Goal: Information Seeking & Learning: Find specific fact

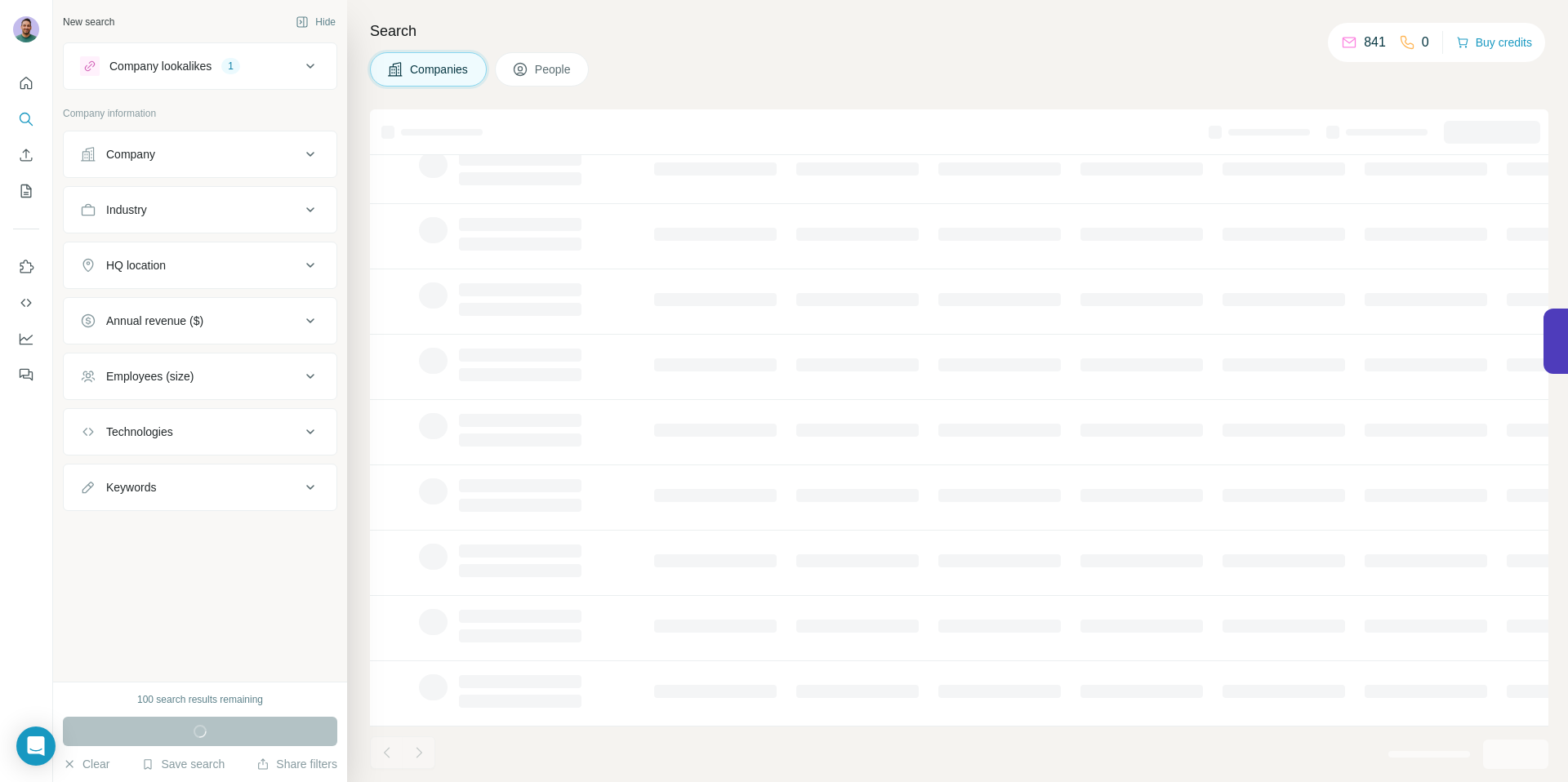
scroll to position [130, 0]
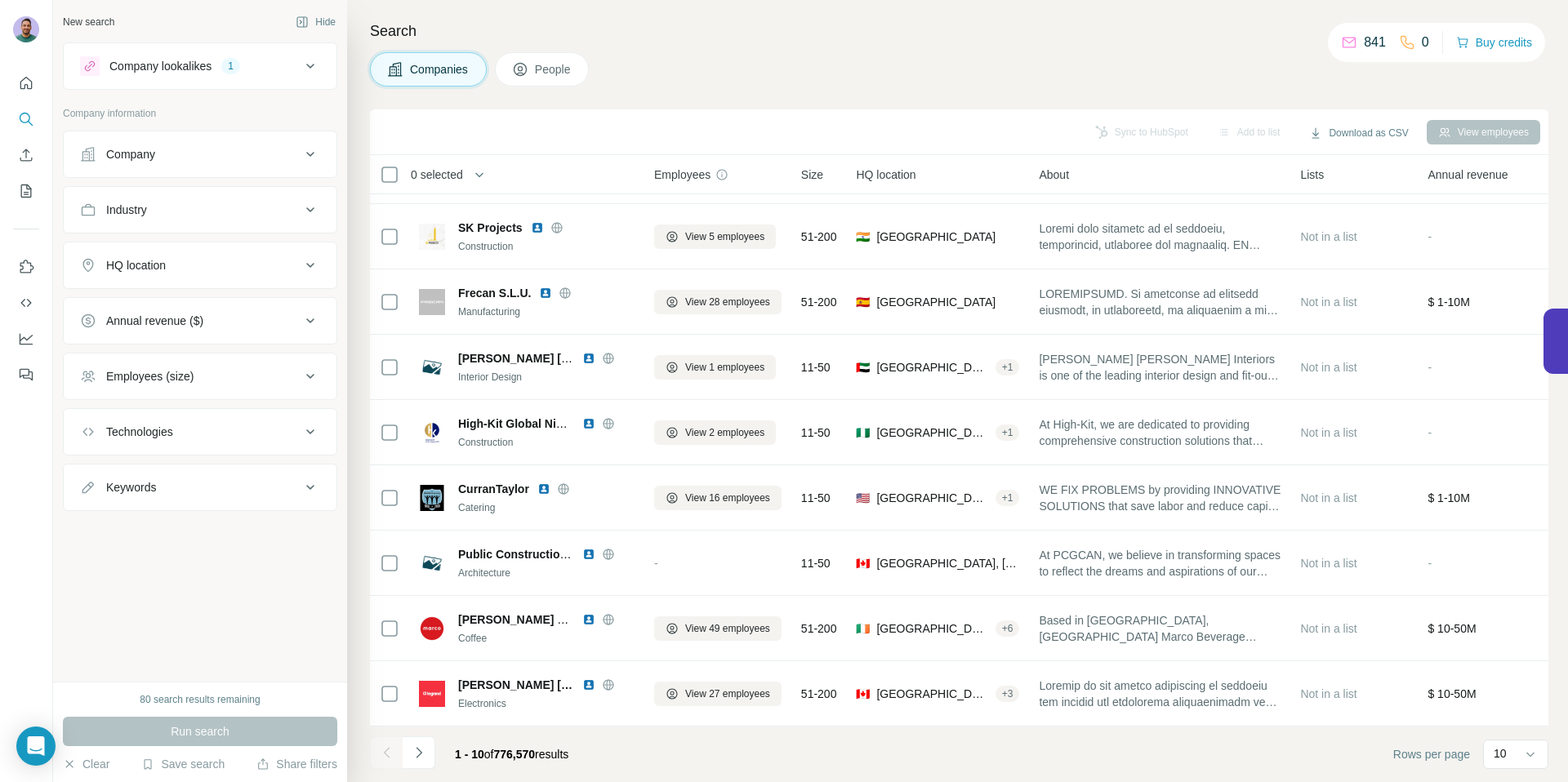
click at [298, 166] on button "Company" at bounding box center [199, 155] width 273 height 39
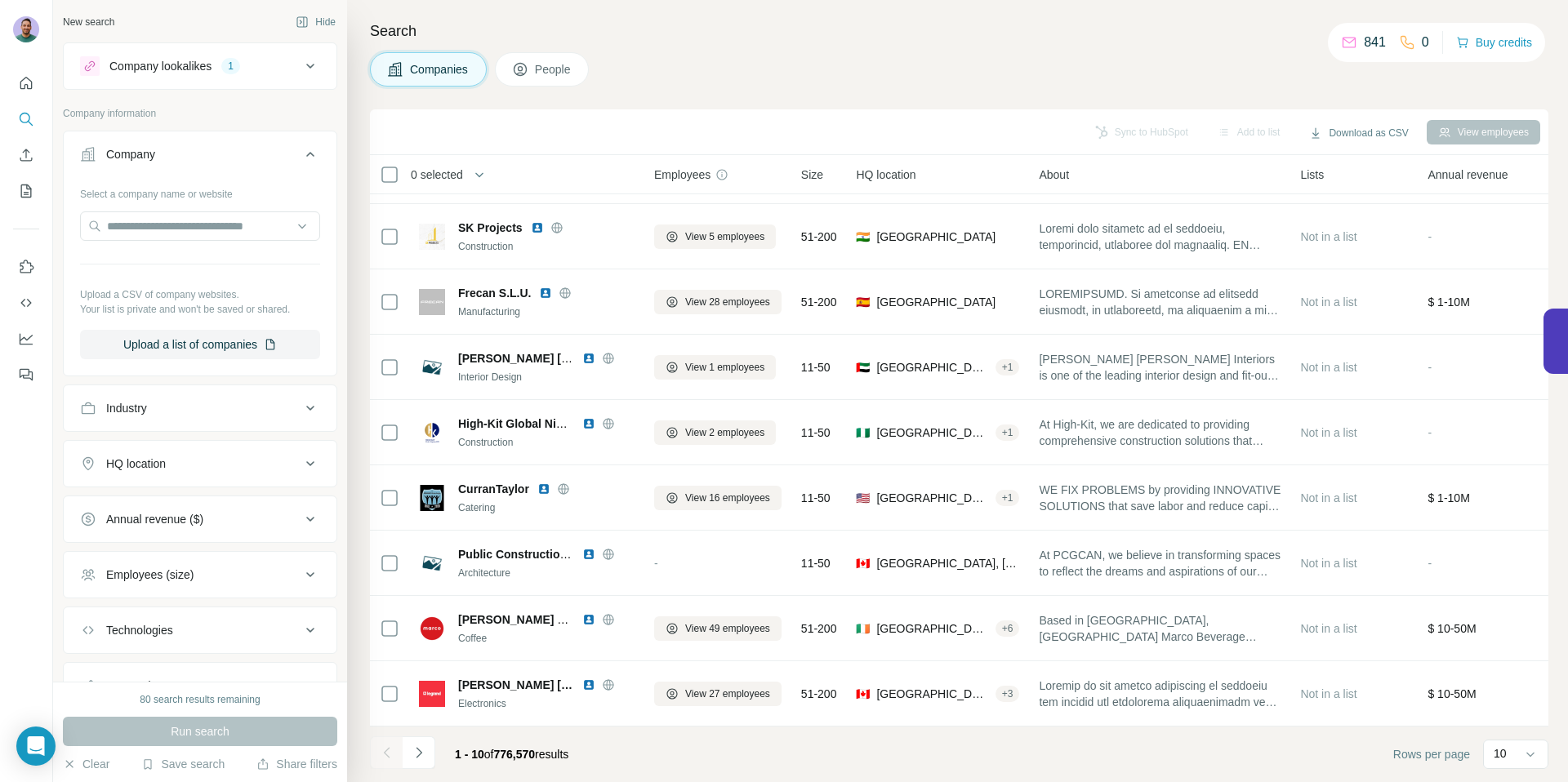
click at [301, 155] on icon at bounding box center [310, 155] width 20 height 20
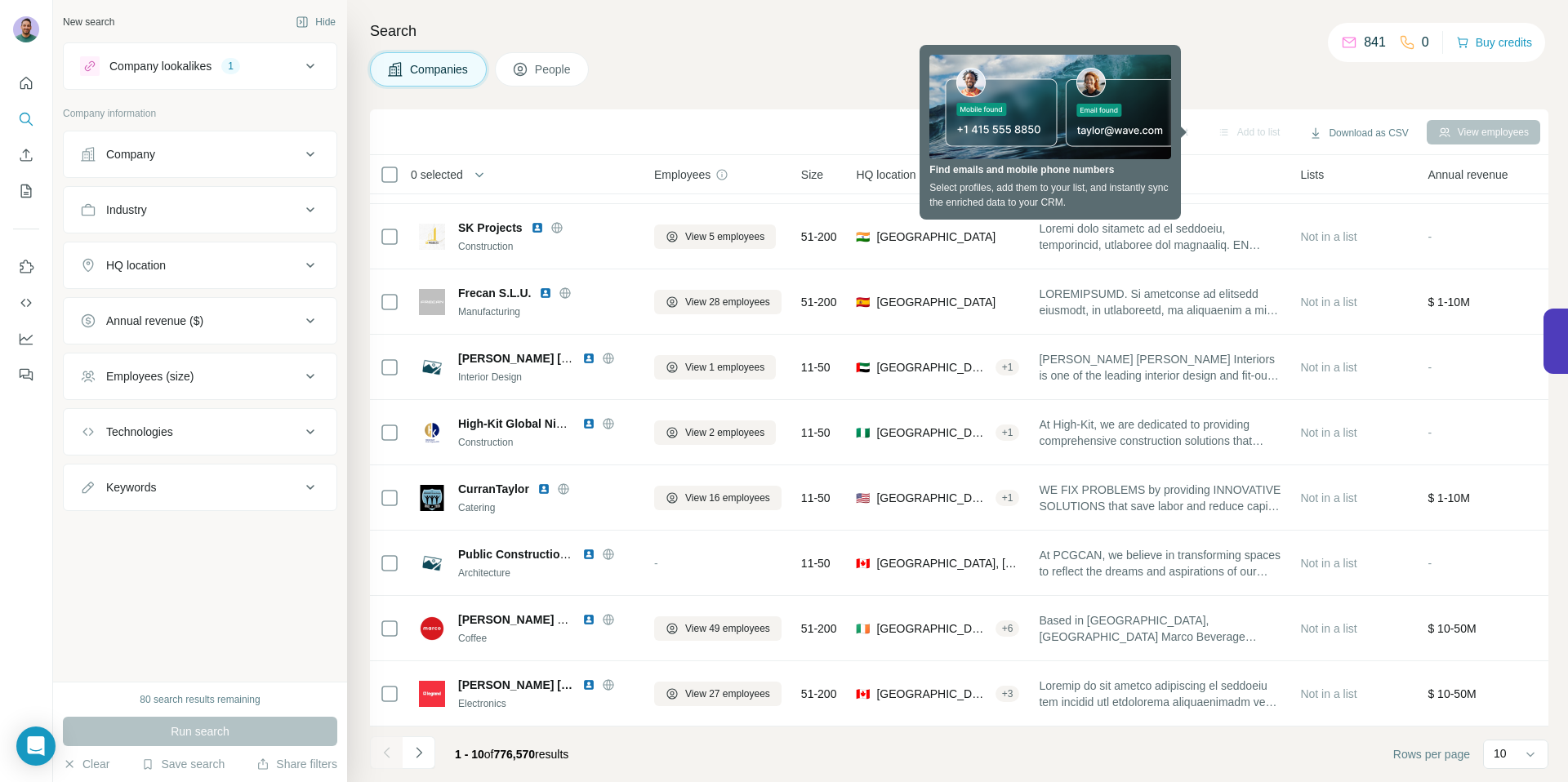
click at [205, 258] on div "HQ location" at bounding box center [190, 266] width 220 height 16
click at [196, 311] on input "text" at bounding box center [199, 306] width 240 height 30
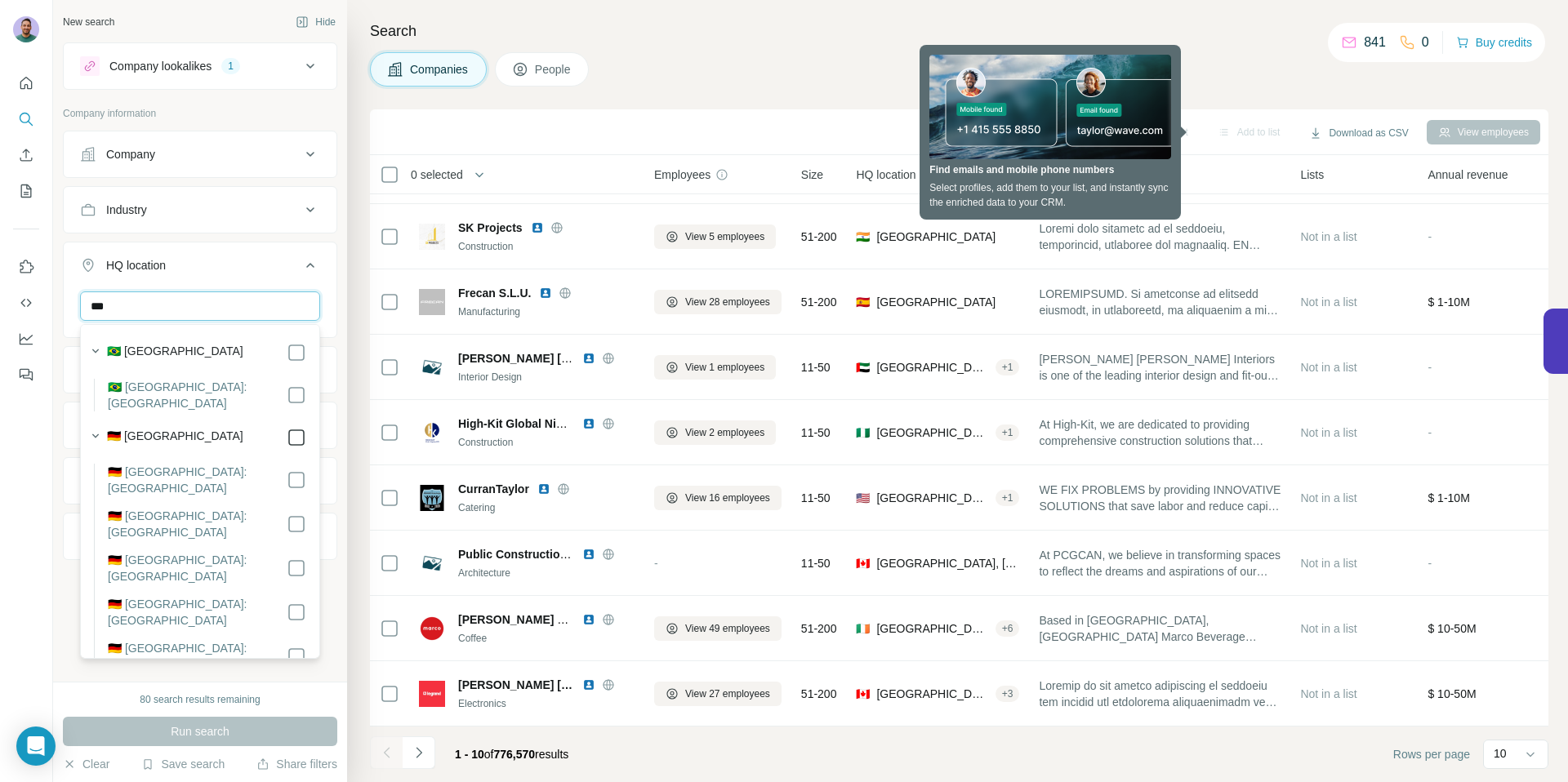
type input "***"
click at [292, 428] on icon at bounding box center [296, 438] width 20 height 20
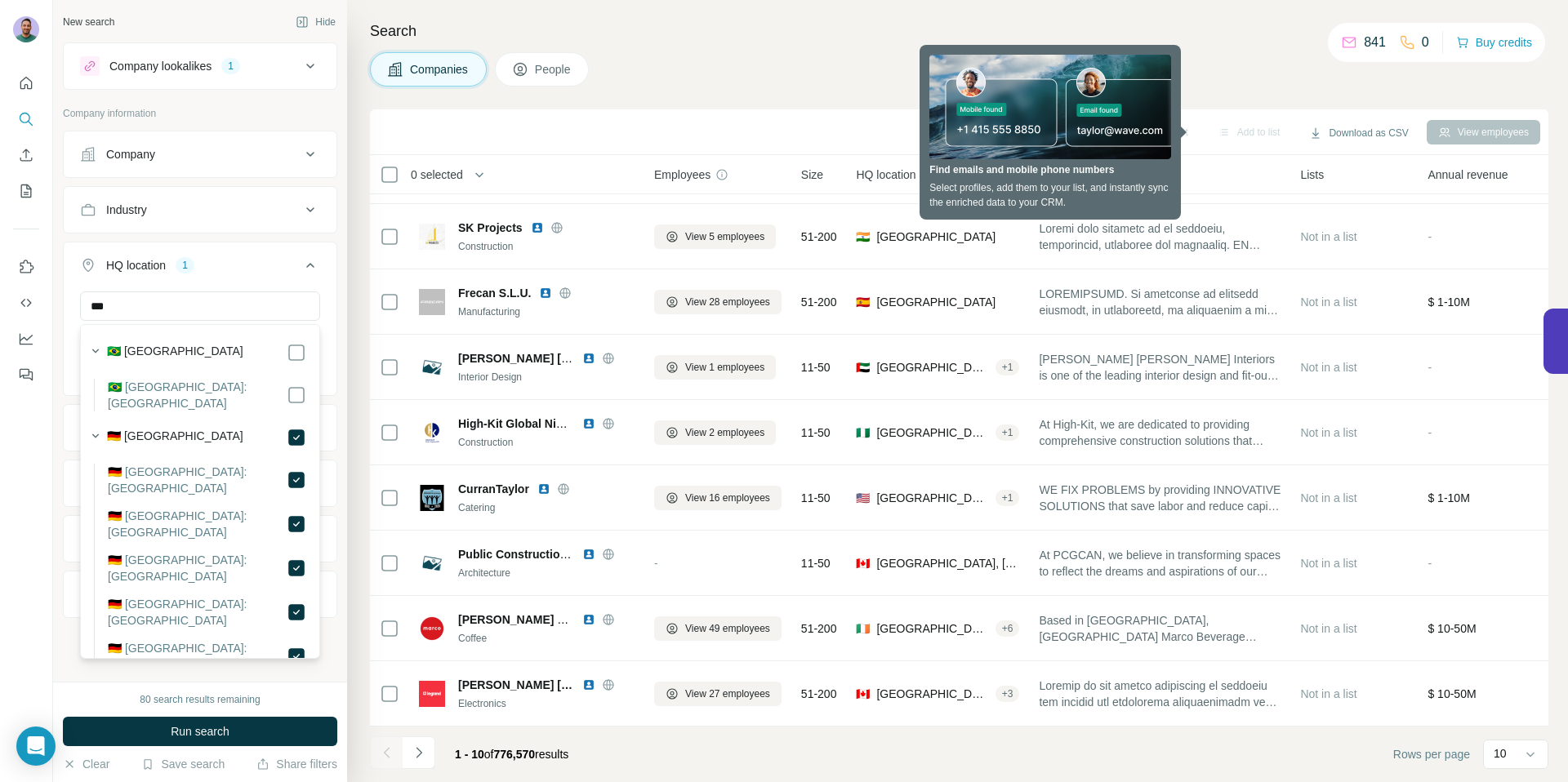
click at [14, 494] on div at bounding box center [26, 391] width 53 height 782
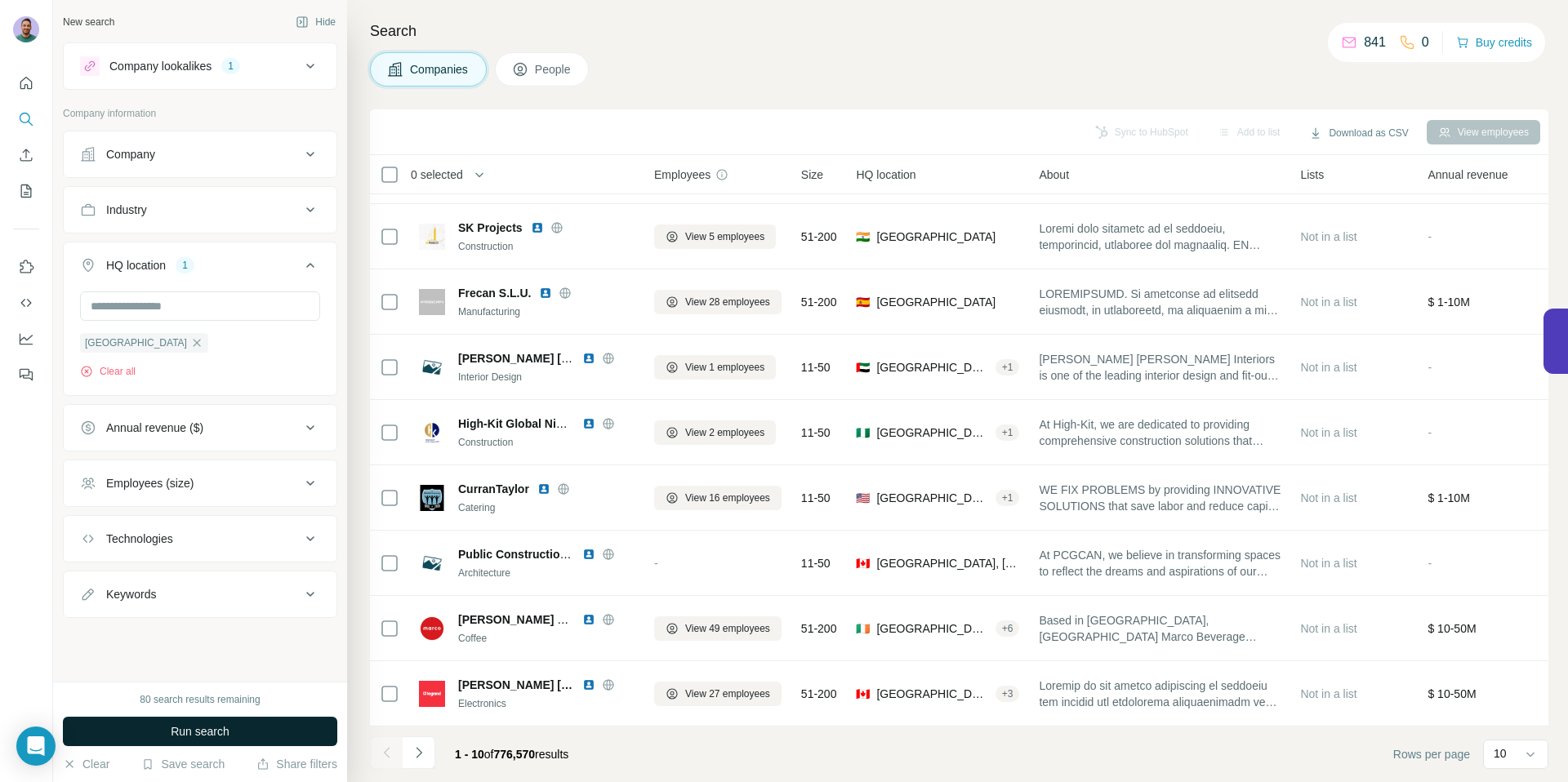
click at [202, 725] on span "Run search" at bounding box center [200, 732] width 59 height 16
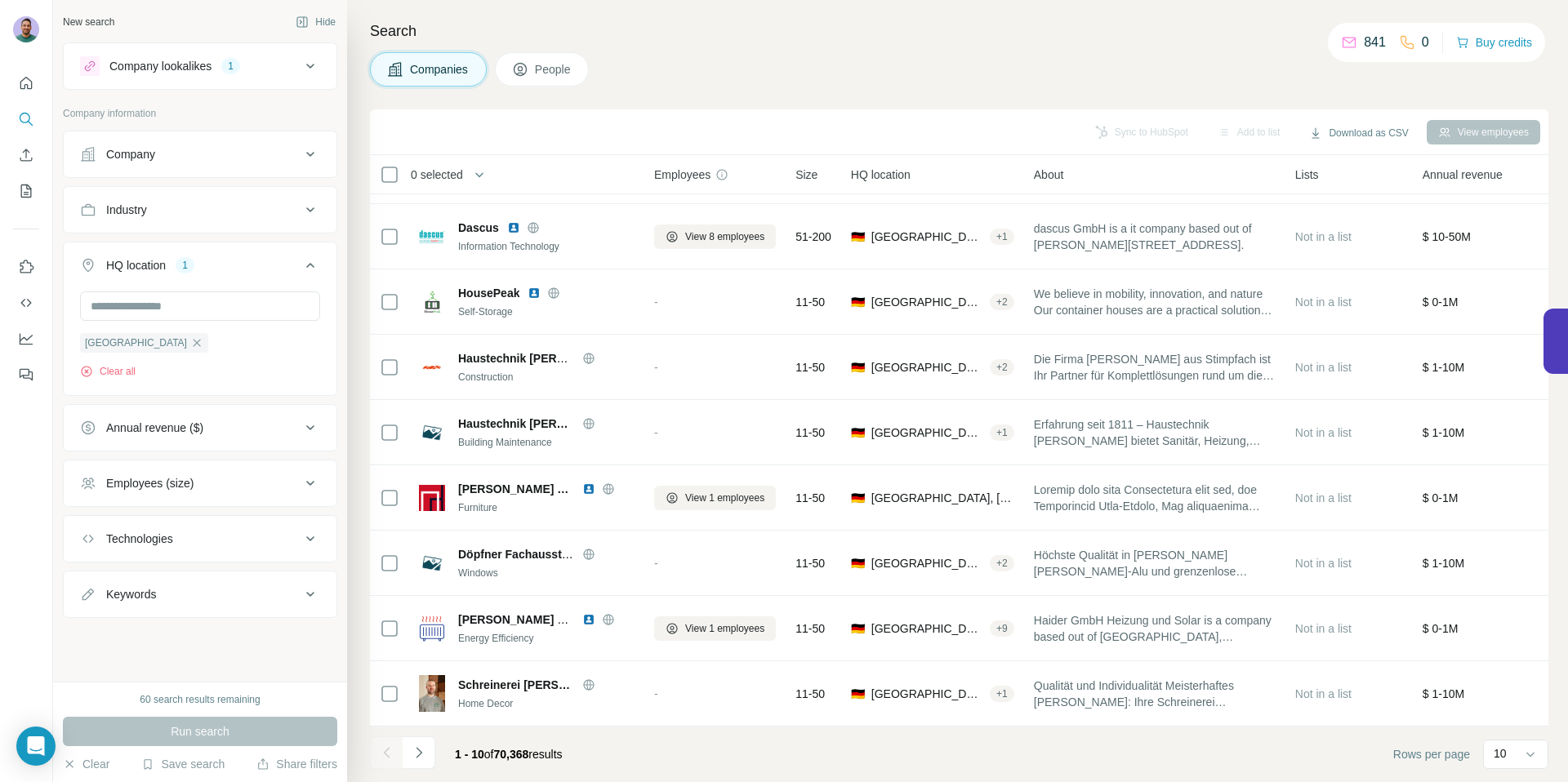
click at [243, 478] on div "Employees (size)" at bounding box center [190, 483] width 220 height 16
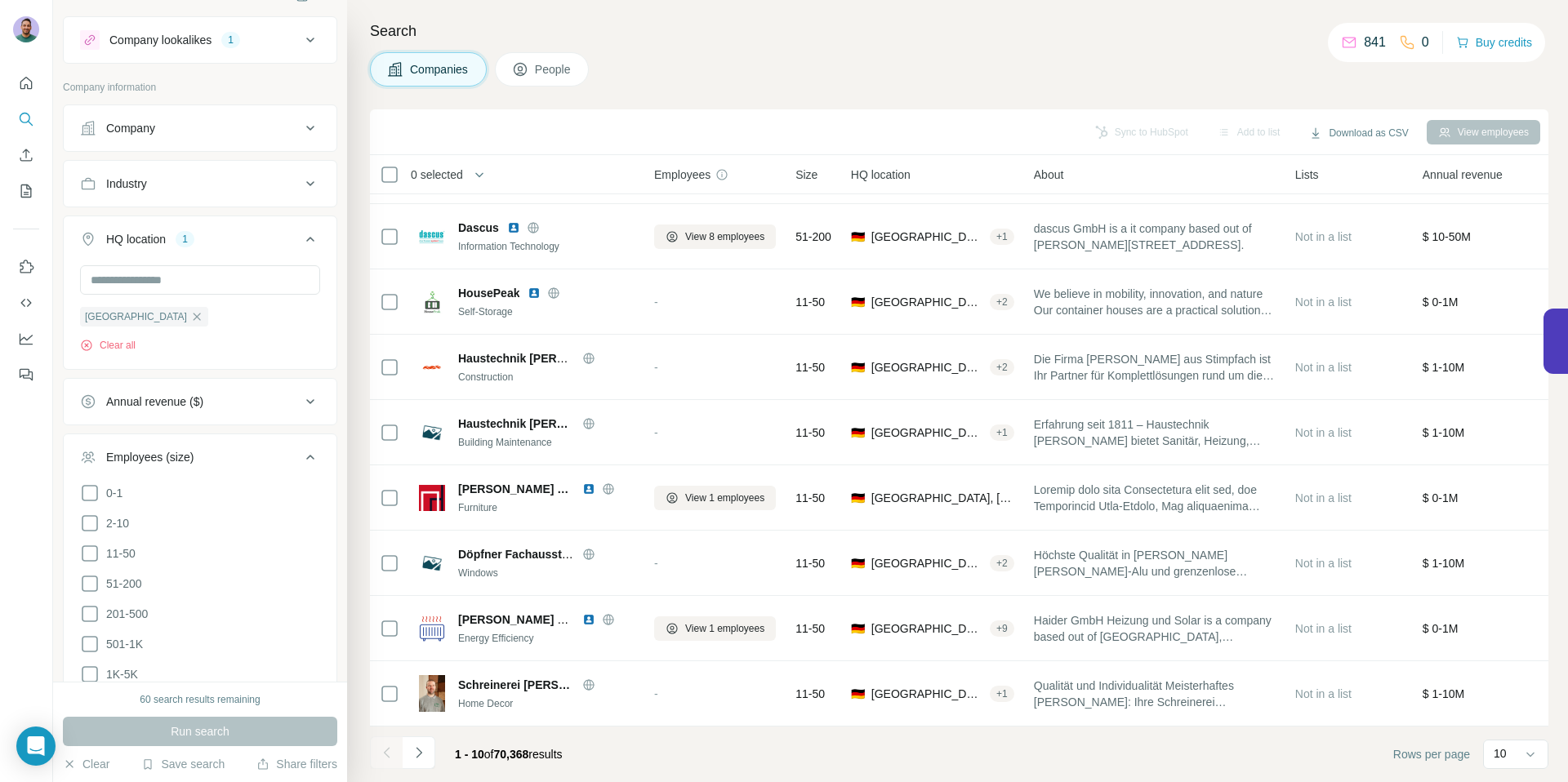
scroll to position [29, 0]
click at [133, 604] on span "201-500" at bounding box center [123, 612] width 48 height 16
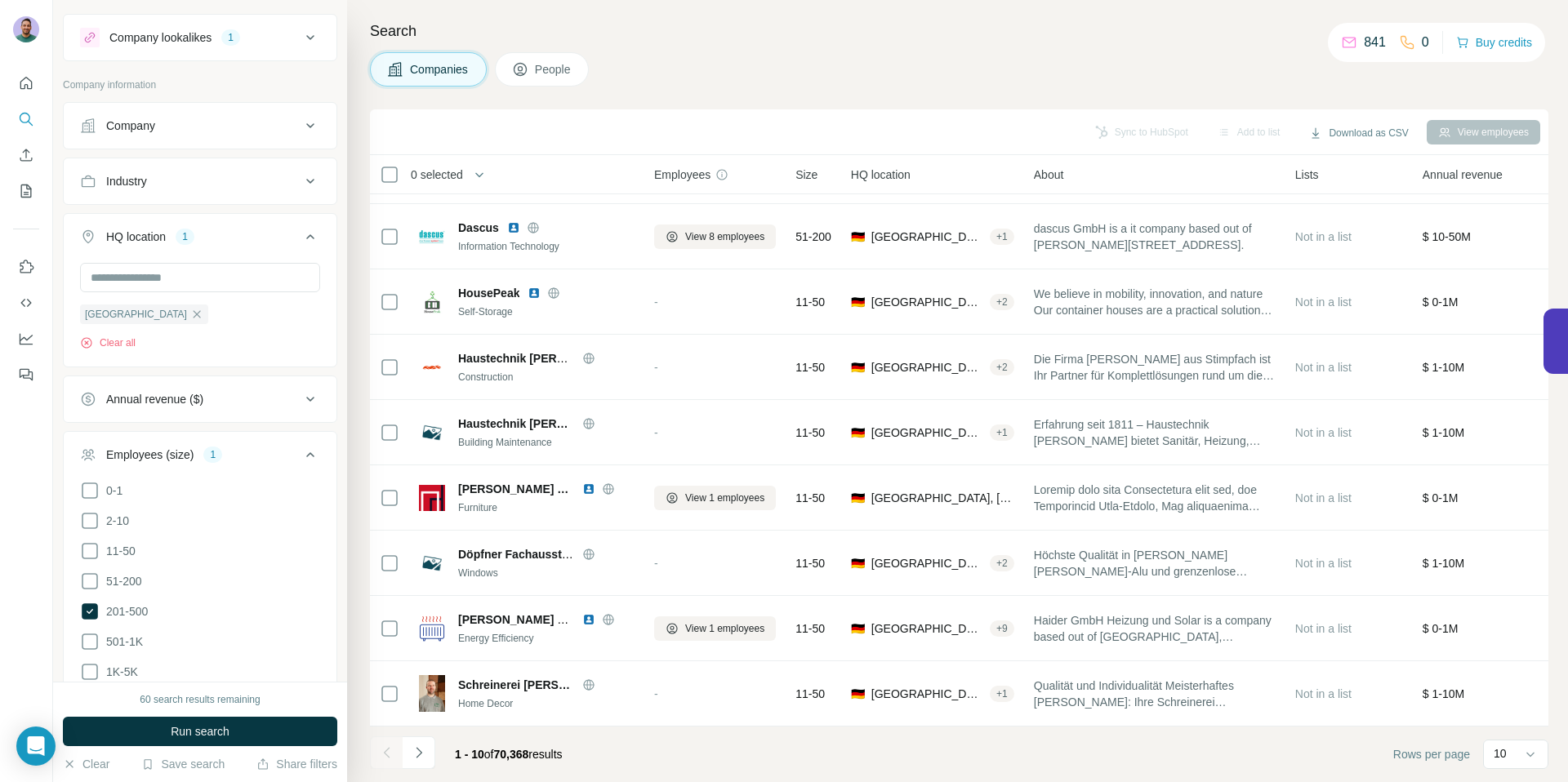
click at [122, 651] on ul "0-1 2-10 11-50 [PHONE_NUMBER] 501-1K 1K-5K 5K-10K 10K-50K 50K-100K 100K-500K 50…" at bounding box center [199, 658] width 240 height 353
click at [131, 645] on span "501-1K" at bounding box center [121, 642] width 43 height 16
drag, startPoint x: 126, startPoint y: 666, endPoint x: 133, endPoint y: 659, distance: 9.9
click at [126, 666] on span "1K-5K" at bounding box center [118, 672] width 38 height 16
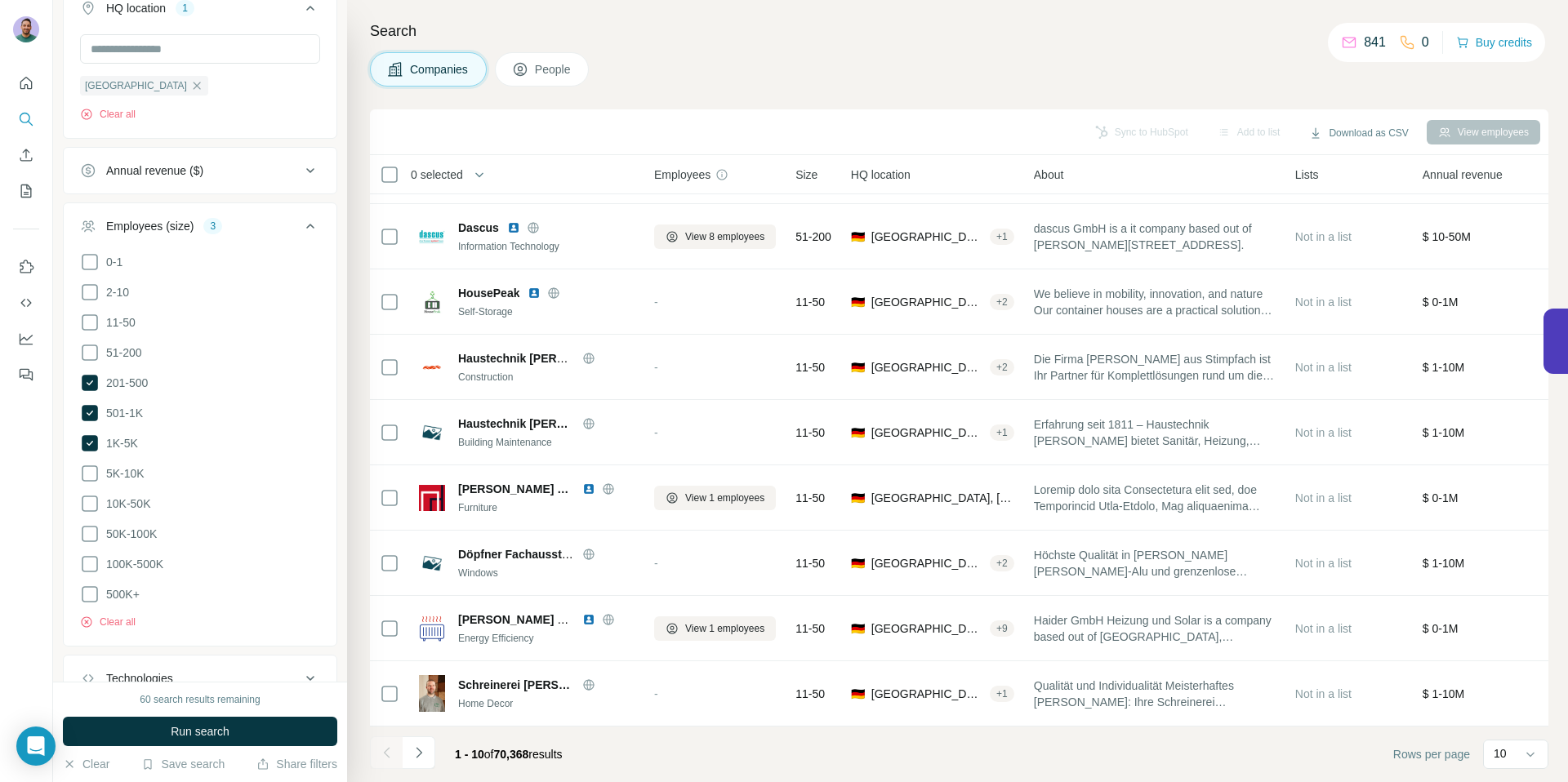
scroll to position [310, 0]
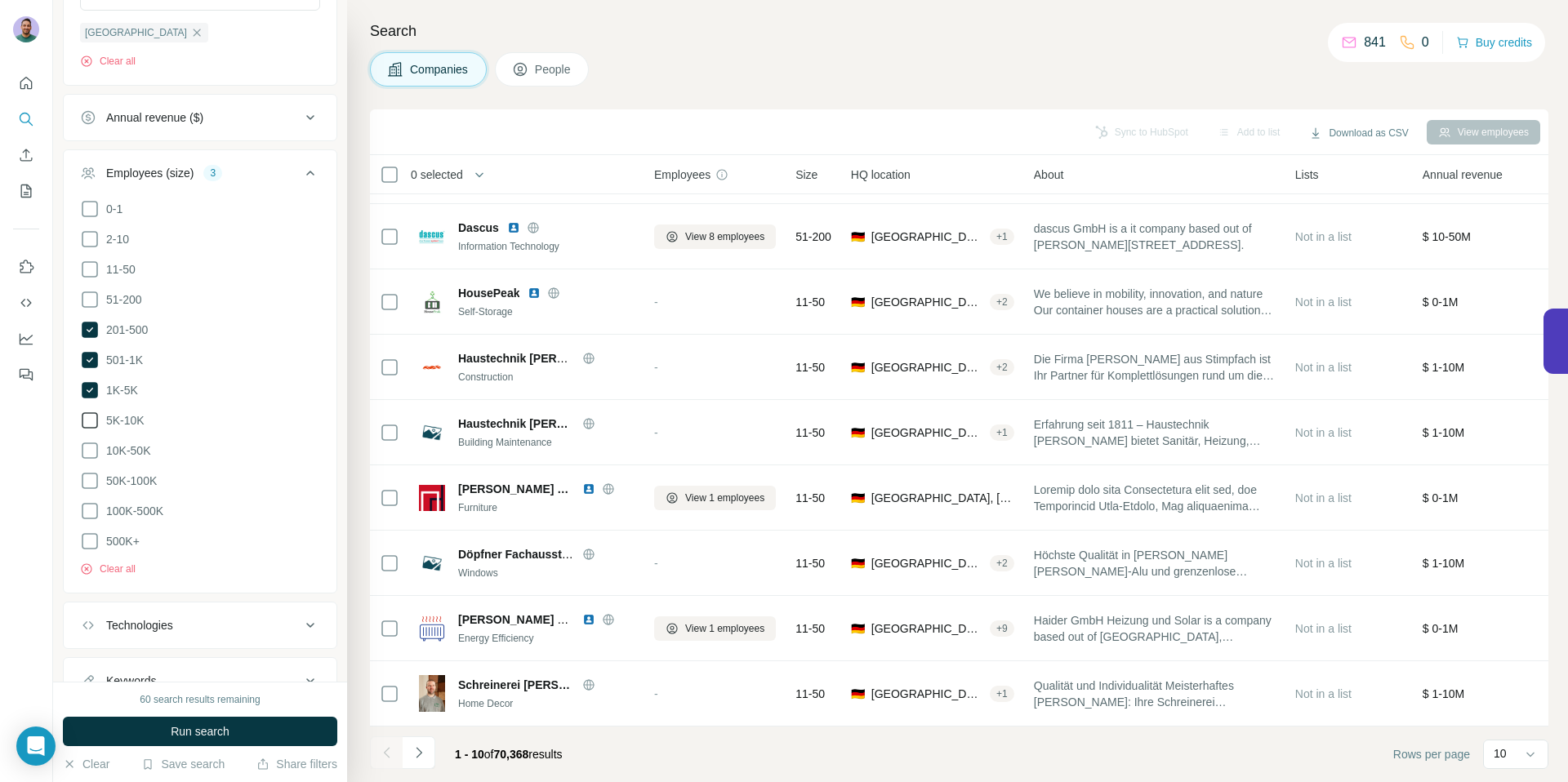
click at [136, 415] on span "5K-10K" at bounding box center [122, 421] width 45 height 16
click at [135, 445] on span "10K-50K" at bounding box center [124, 451] width 51 height 16
click at [131, 473] on span "50K-100K" at bounding box center [128, 481] width 57 height 16
click at [131, 508] on span "100K-500K" at bounding box center [131, 511] width 64 height 16
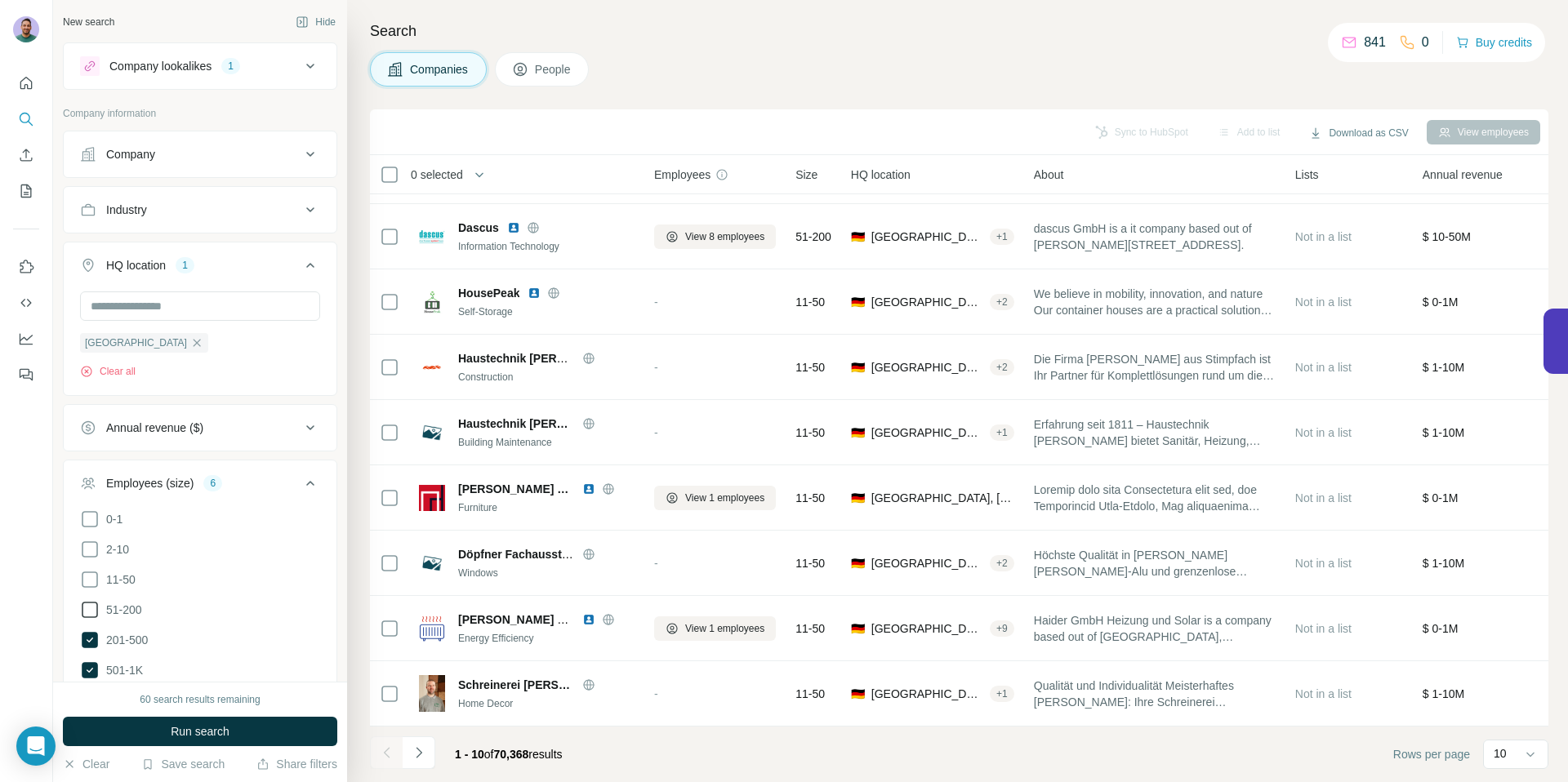
click at [131, 609] on span "51-200" at bounding box center [120, 610] width 42 height 16
click at [235, 727] on button "Run search" at bounding box center [199, 731] width 275 height 30
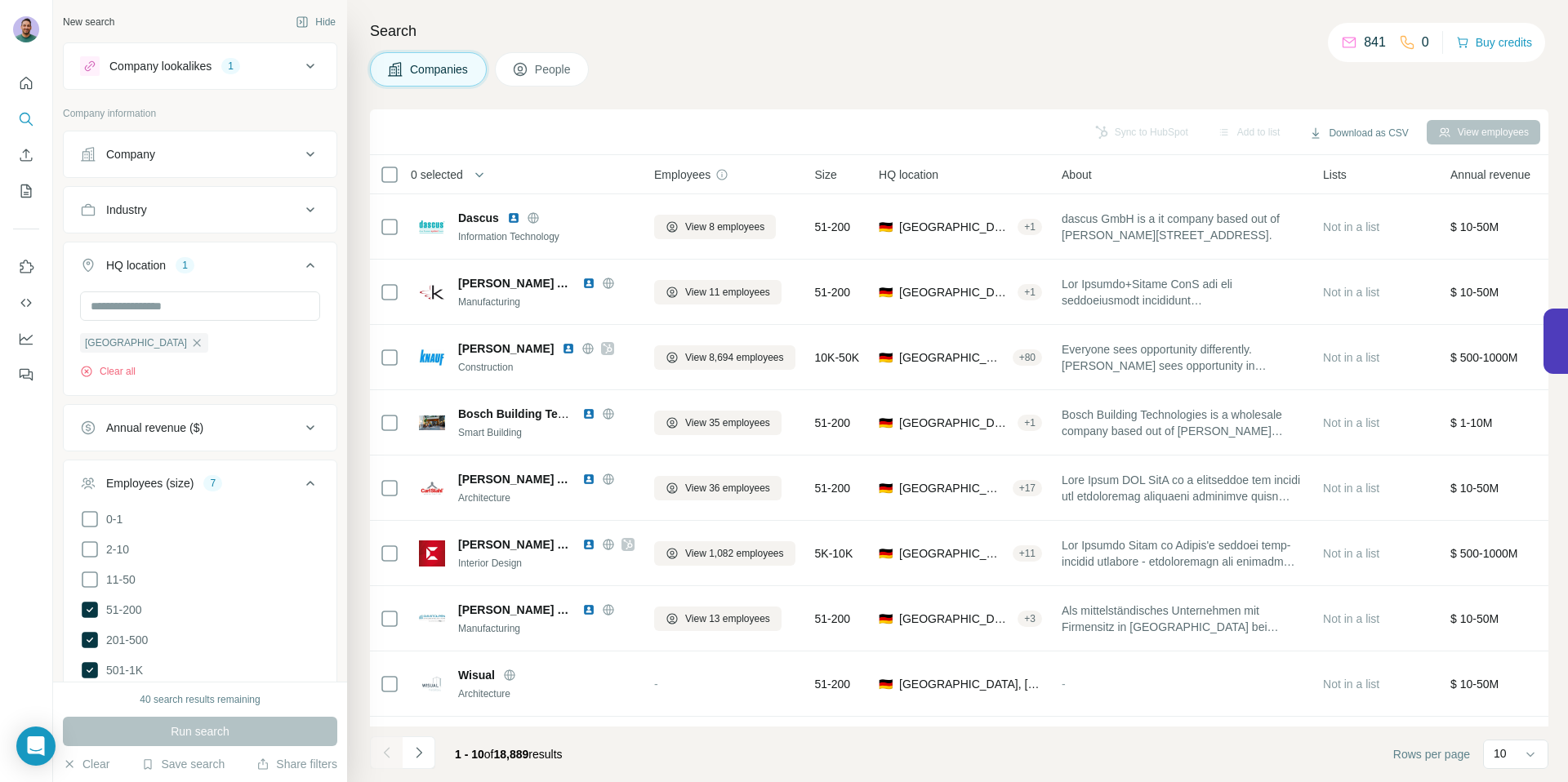
click at [635, 32] on h4 "Search" at bounding box center [959, 31] width 1178 height 23
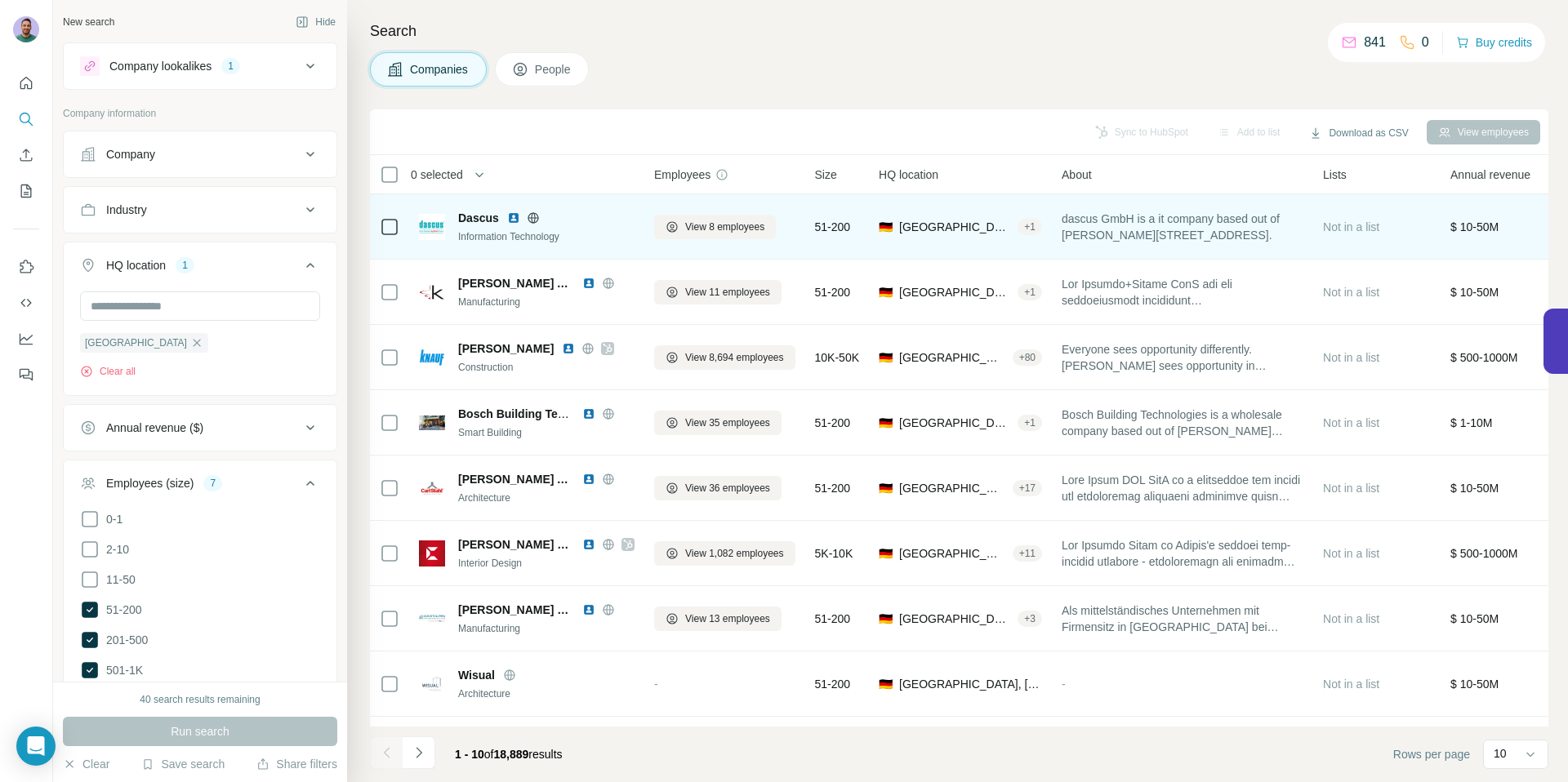
click at [513, 216] on img at bounding box center [513, 217] width 13 height 13
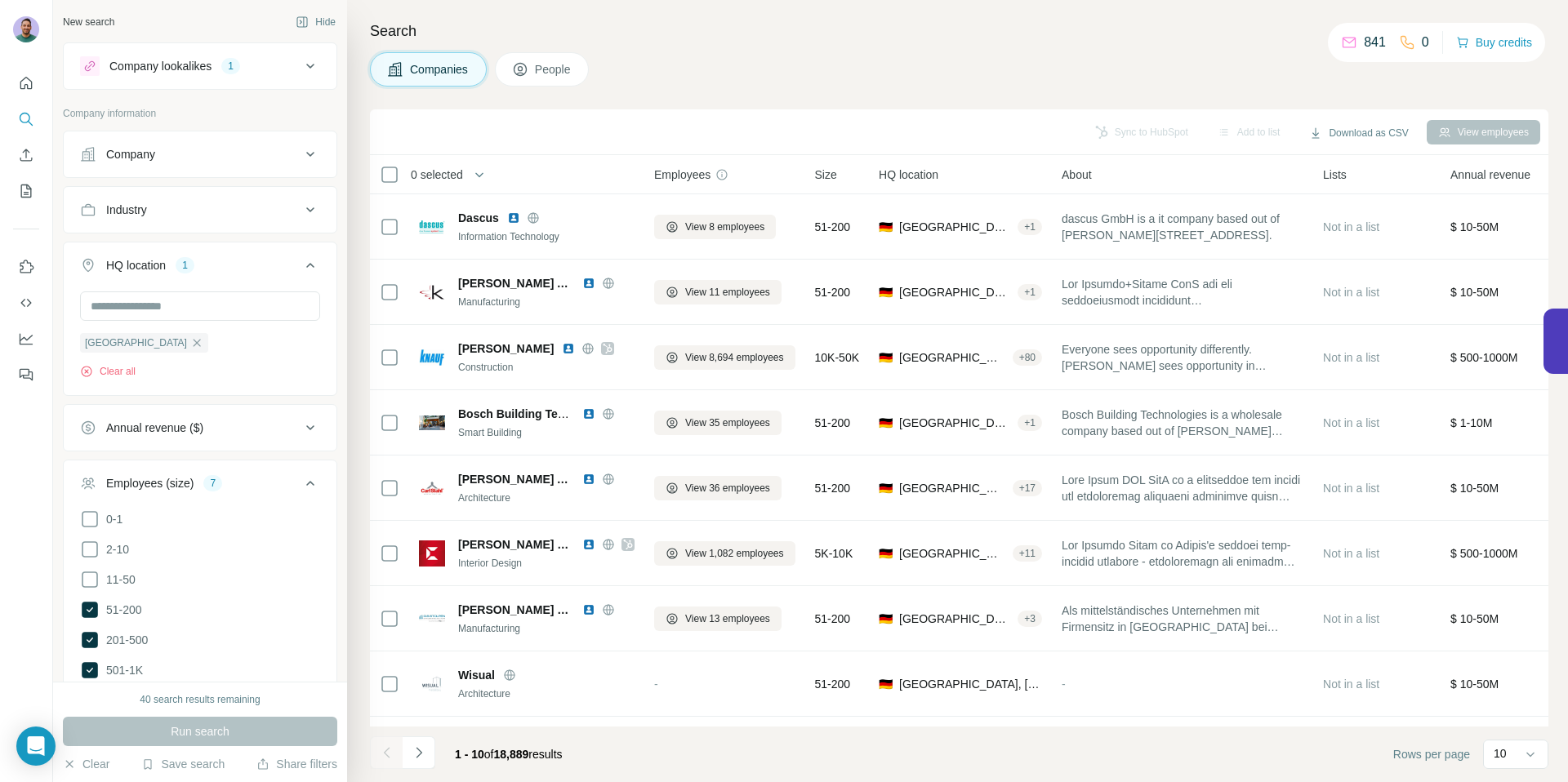
click at [784, 76] on div "Companies People" at bounding box center [959, 69] width 1178 height 34
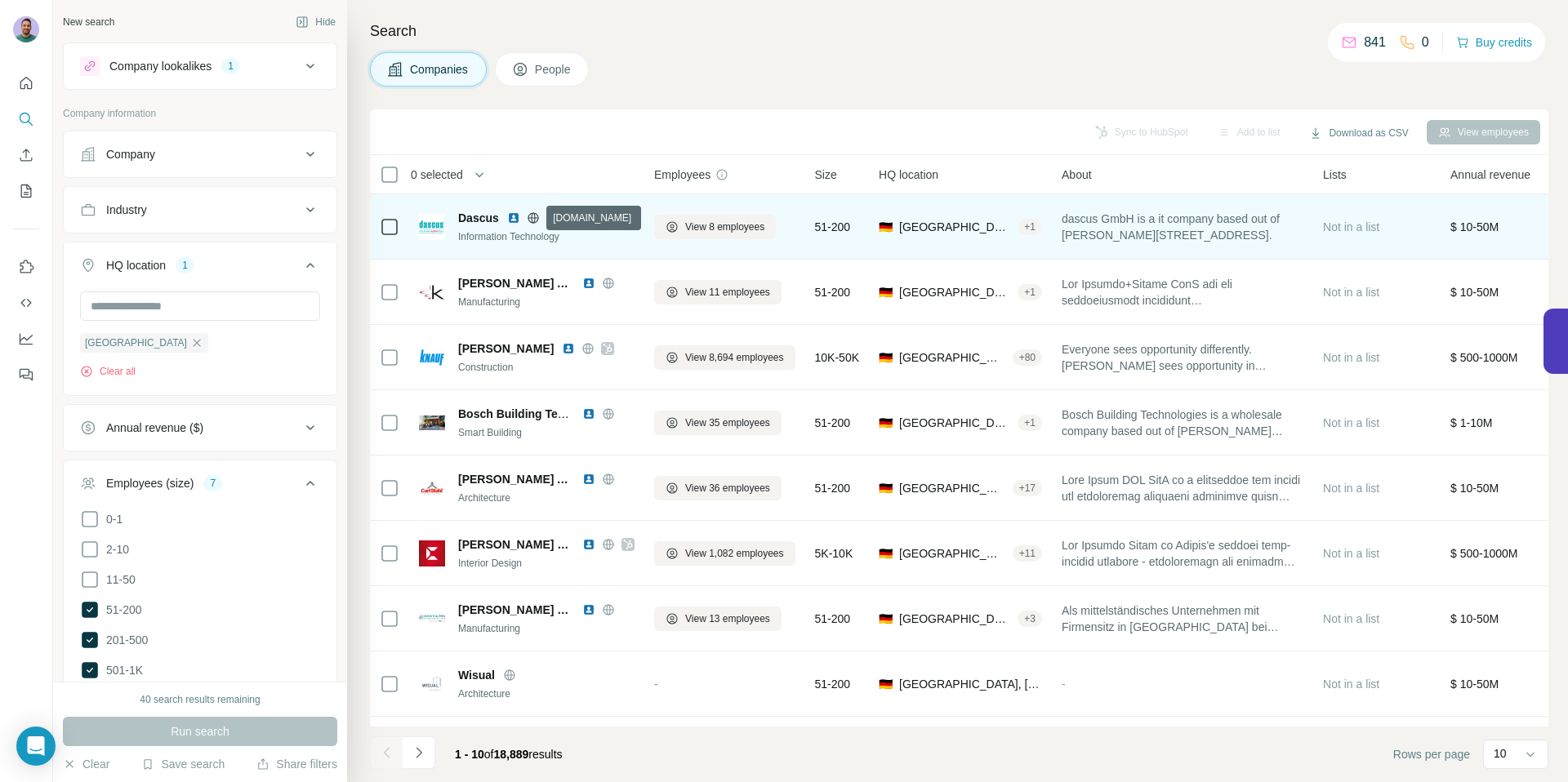
click at [535, 216] on icon at bounding box center [533, 217] width 13 height 13
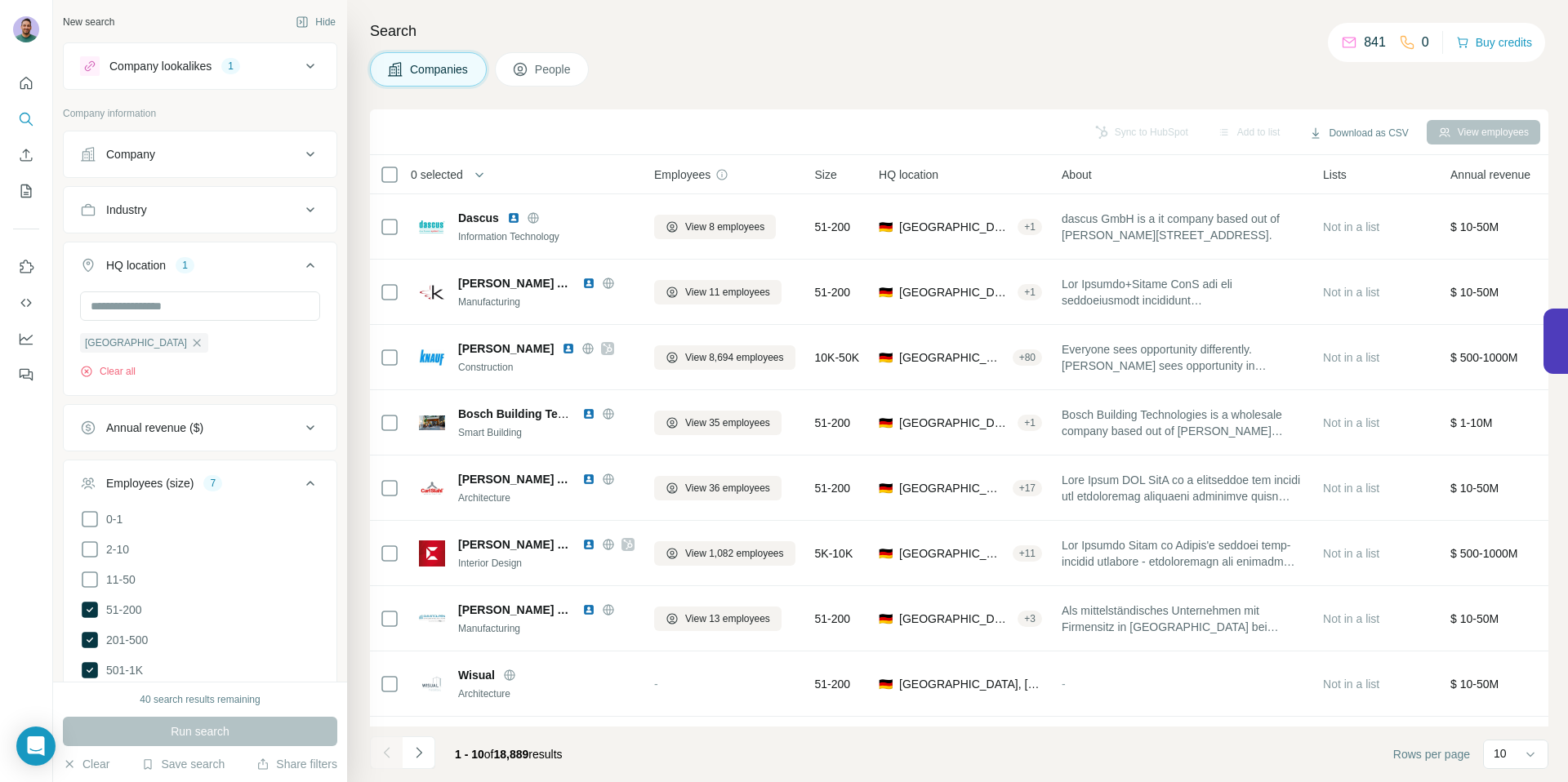
click at [863, 85] on div "Companies People" at bounding box center [959, 69] width 1178 height 34
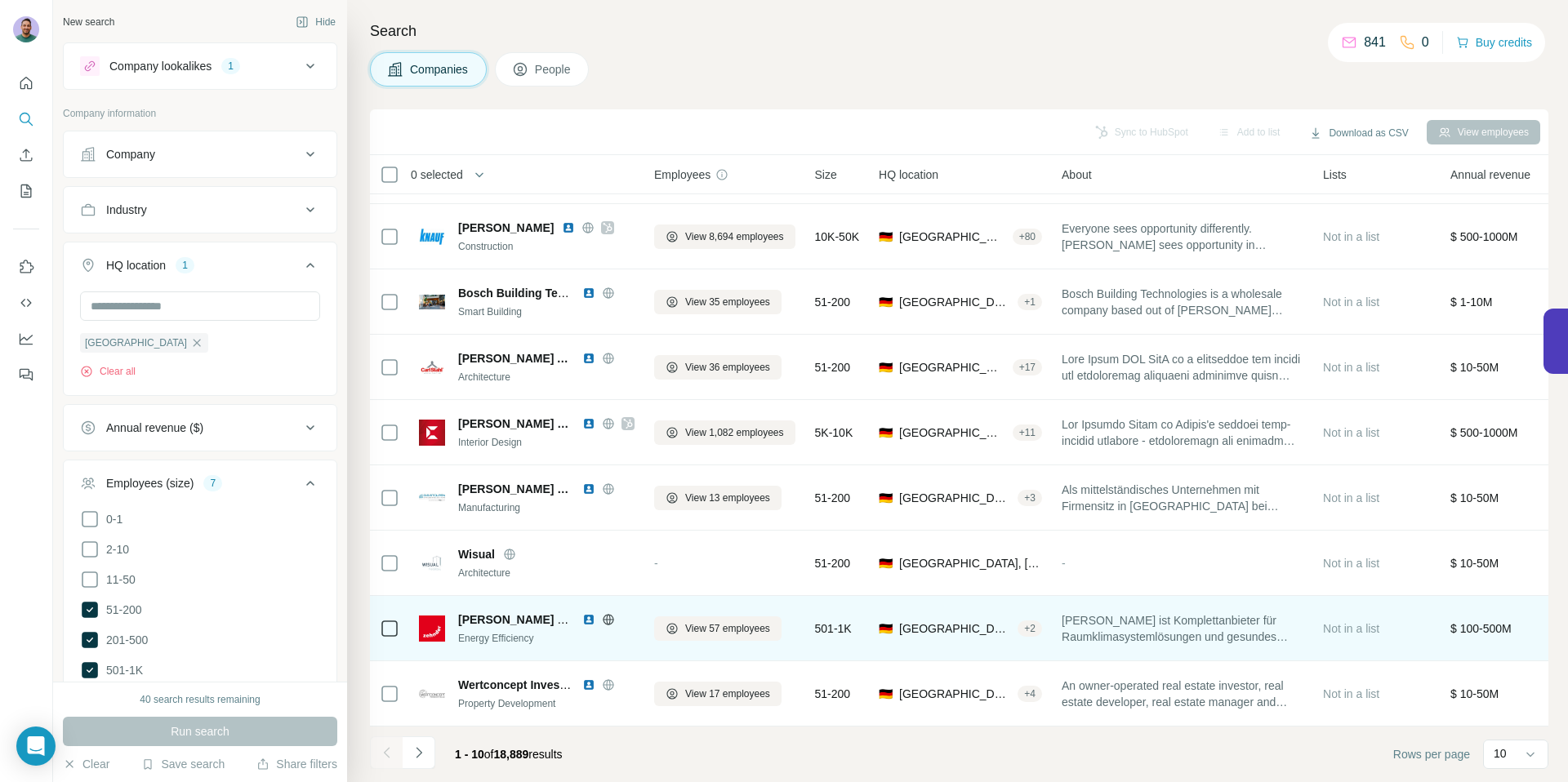
scroll to position [130, 0]
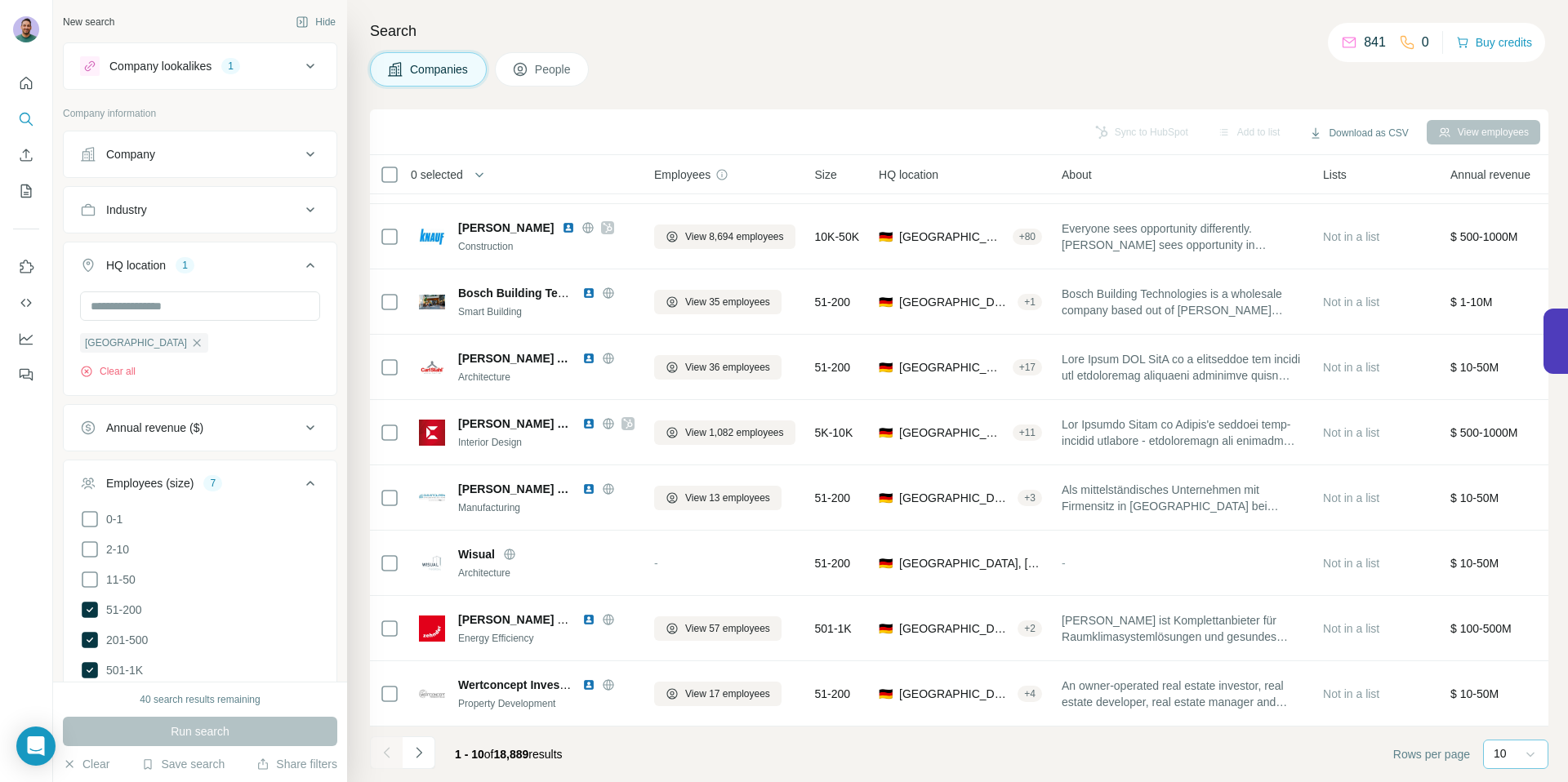
click at [1538, 746] on icon at bounding box center [1530, 754] width 16 height 16
click at [1504, 657] on p "40" at bounding box center [1503, 659] width 13 height 16
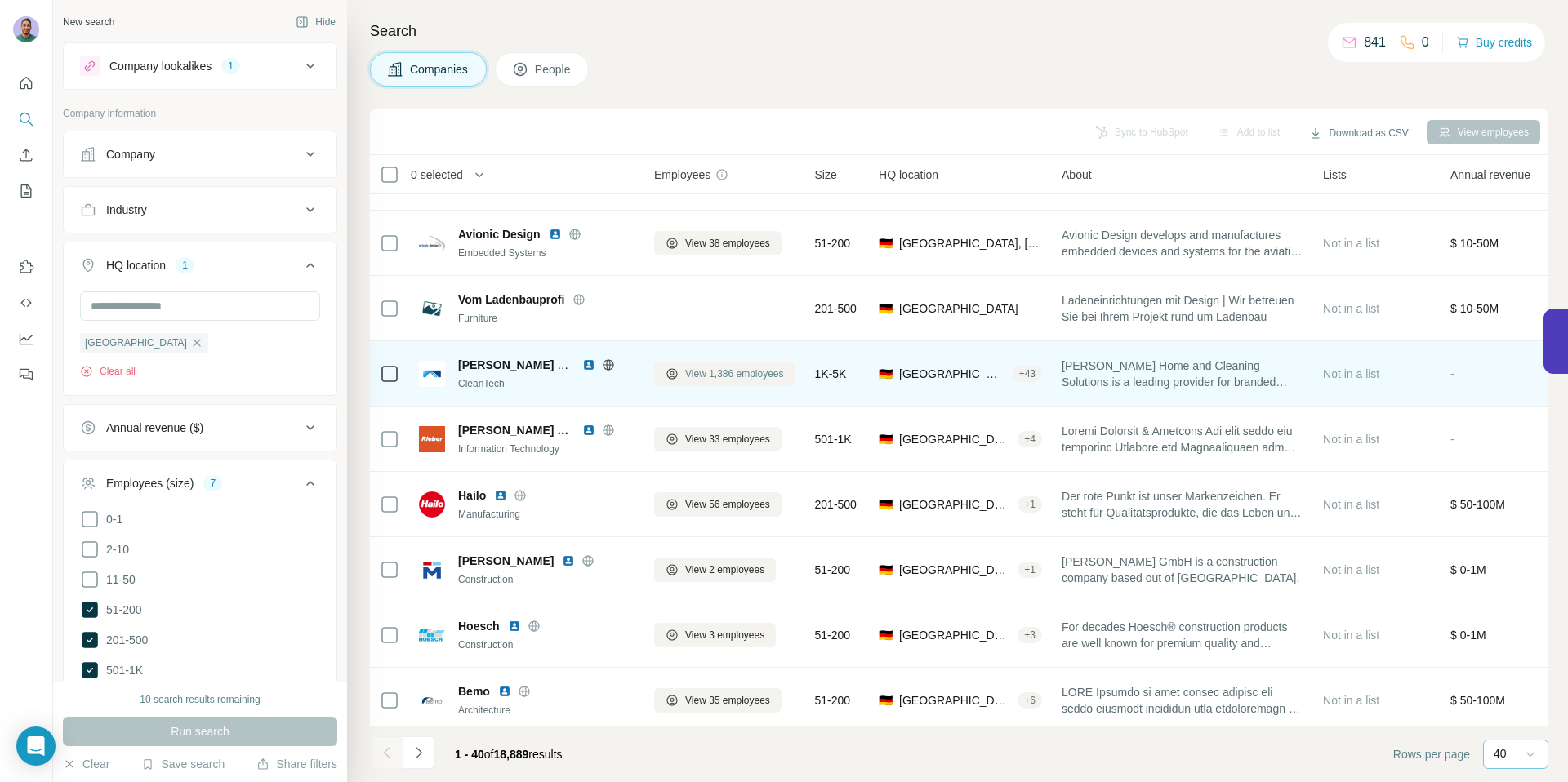
scroll to position [652, 0]
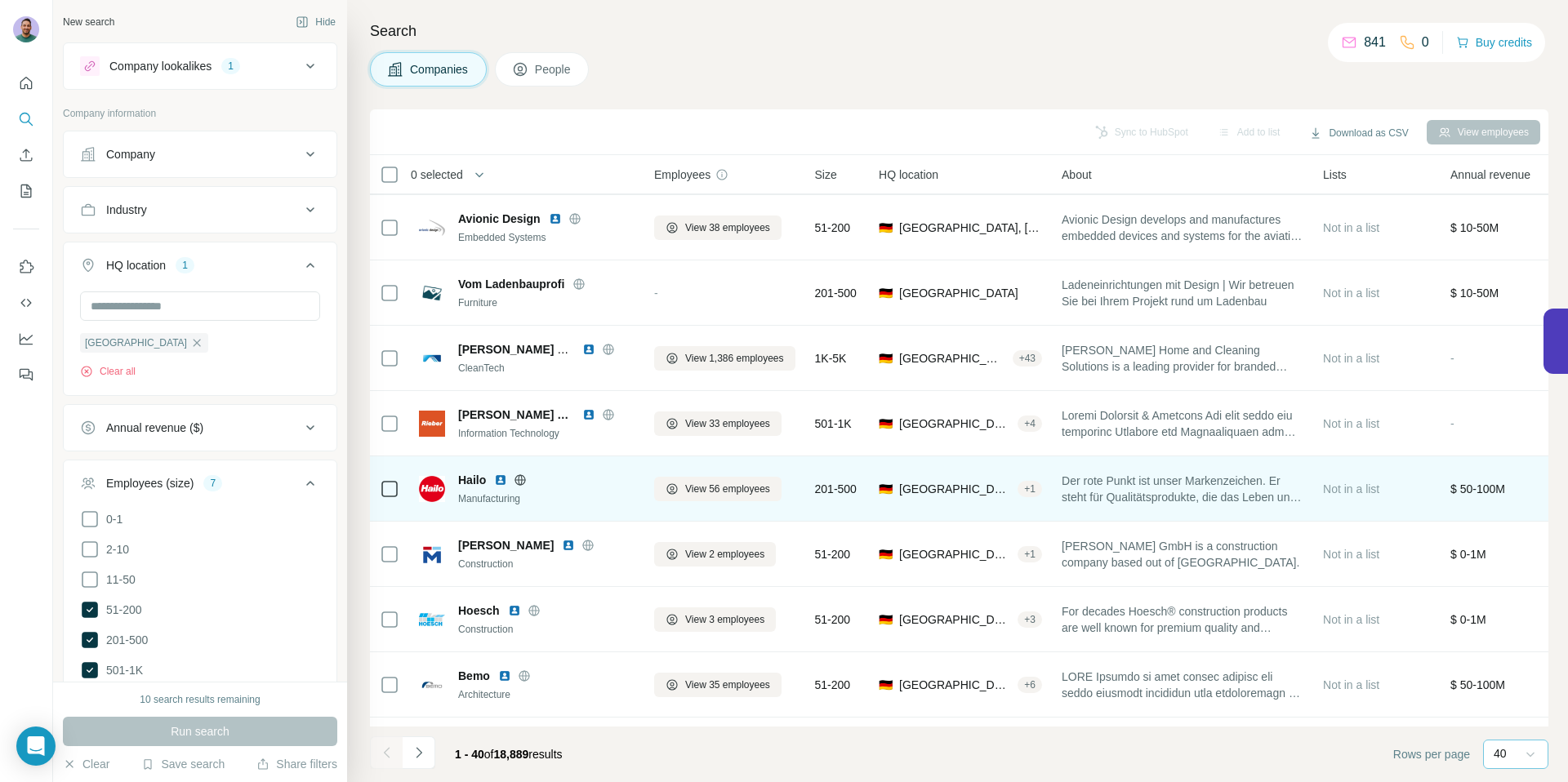
click at [496, 480] on img at bounding box center [500, 480] width 13 height 13
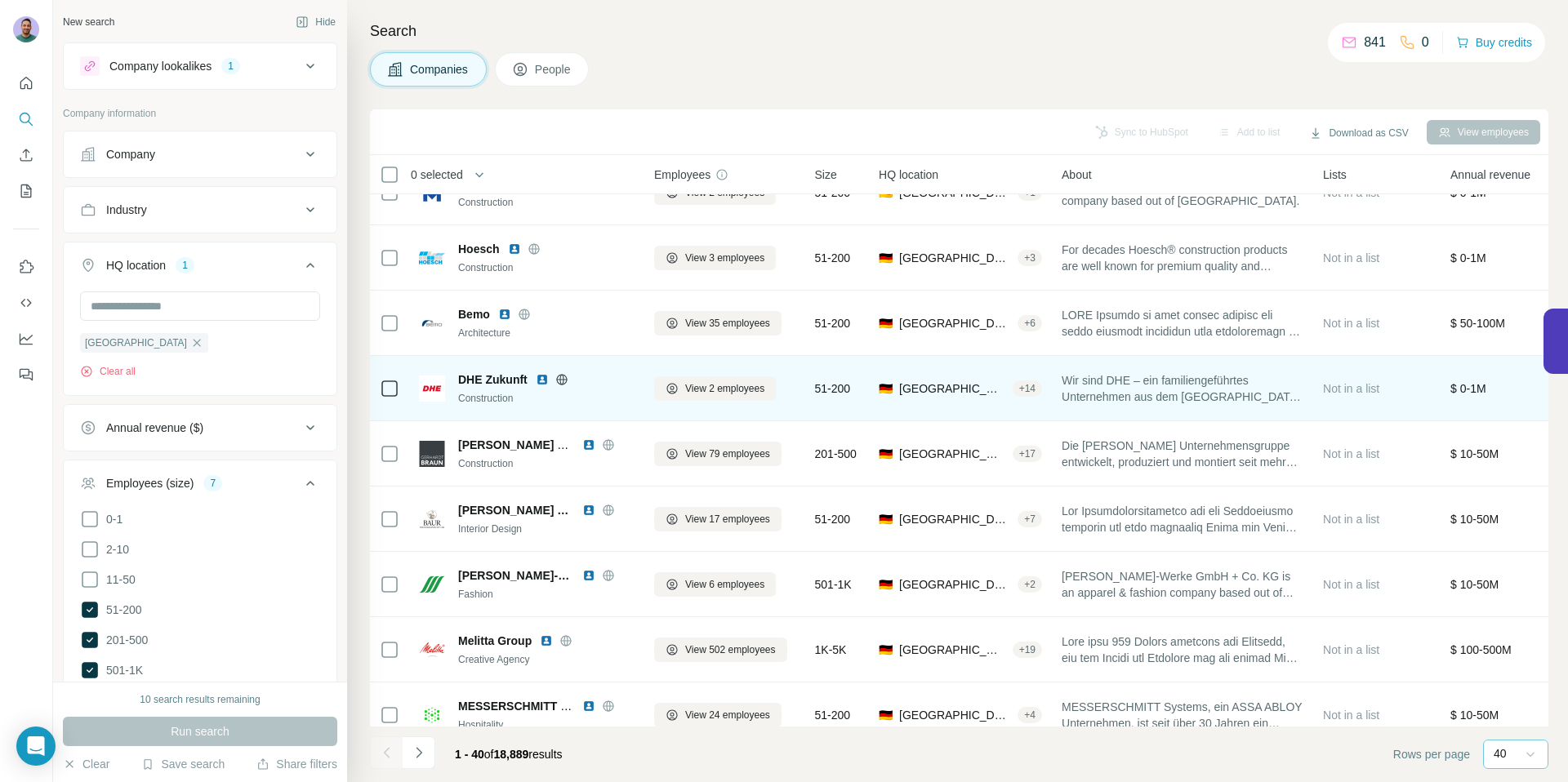
scroll to position [1101, 0]
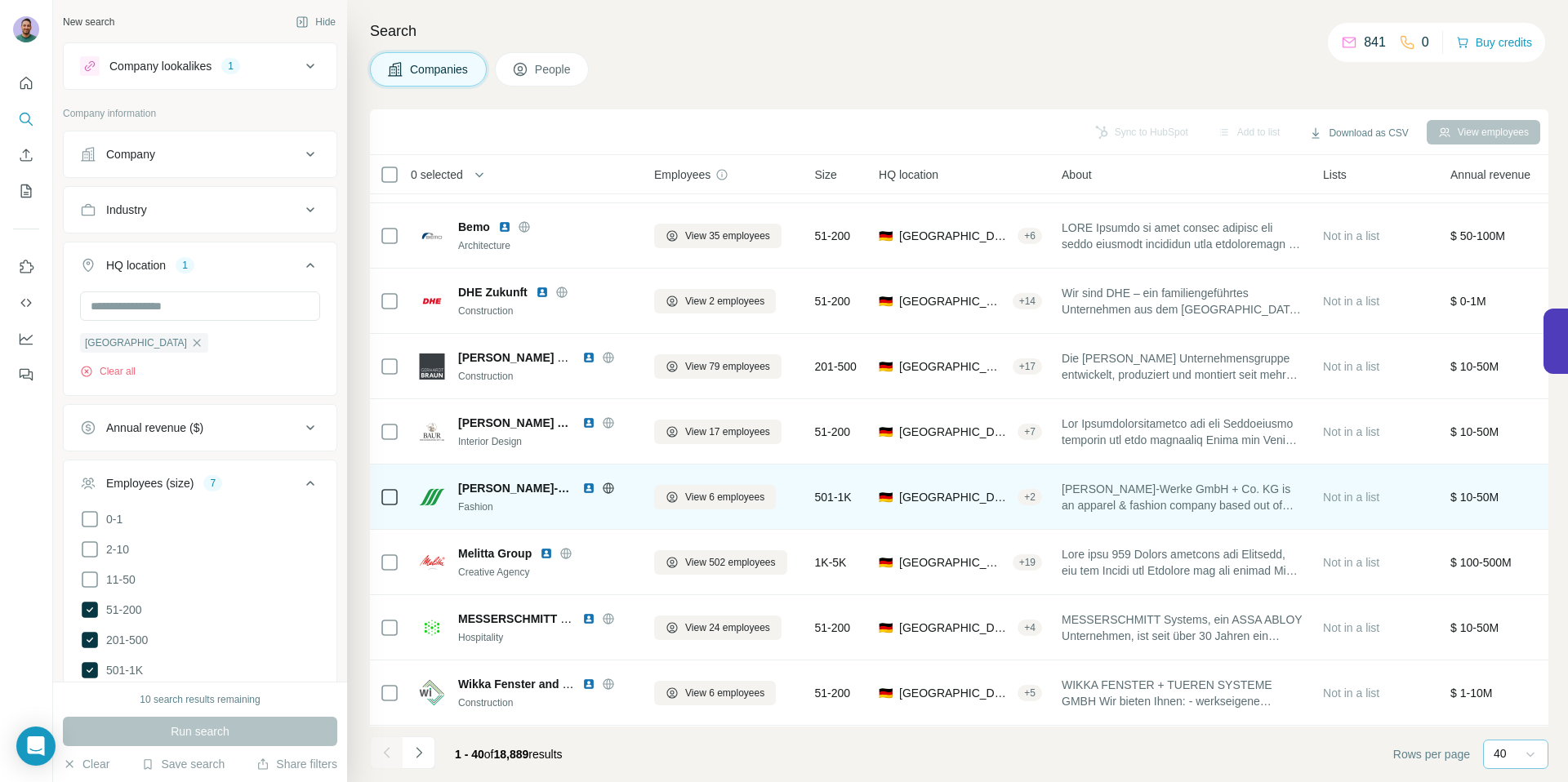
click at [606, 489] on icon at bounding box center [608, 489] width 13 height 13
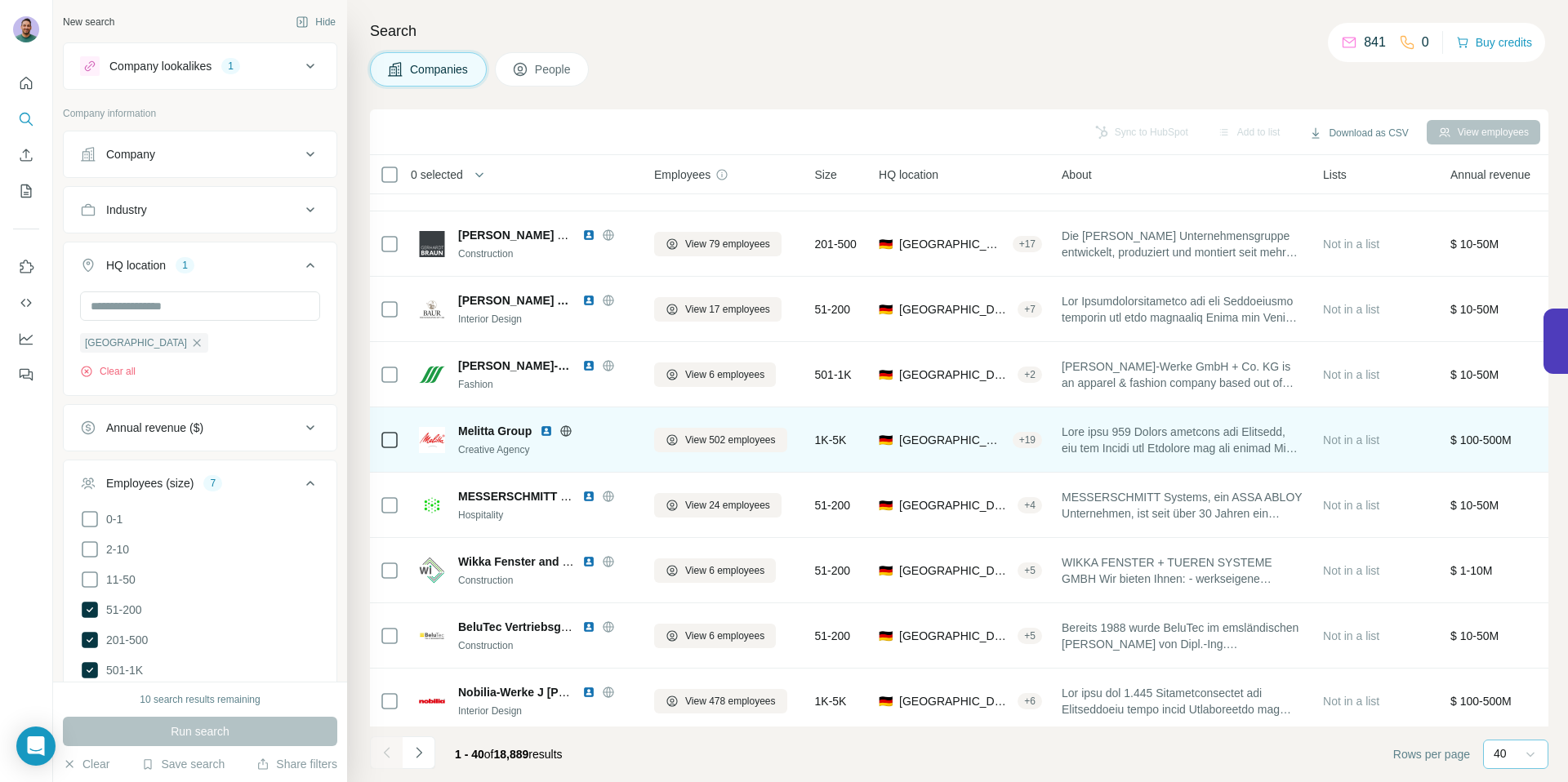
scroll to position [1504, 0]
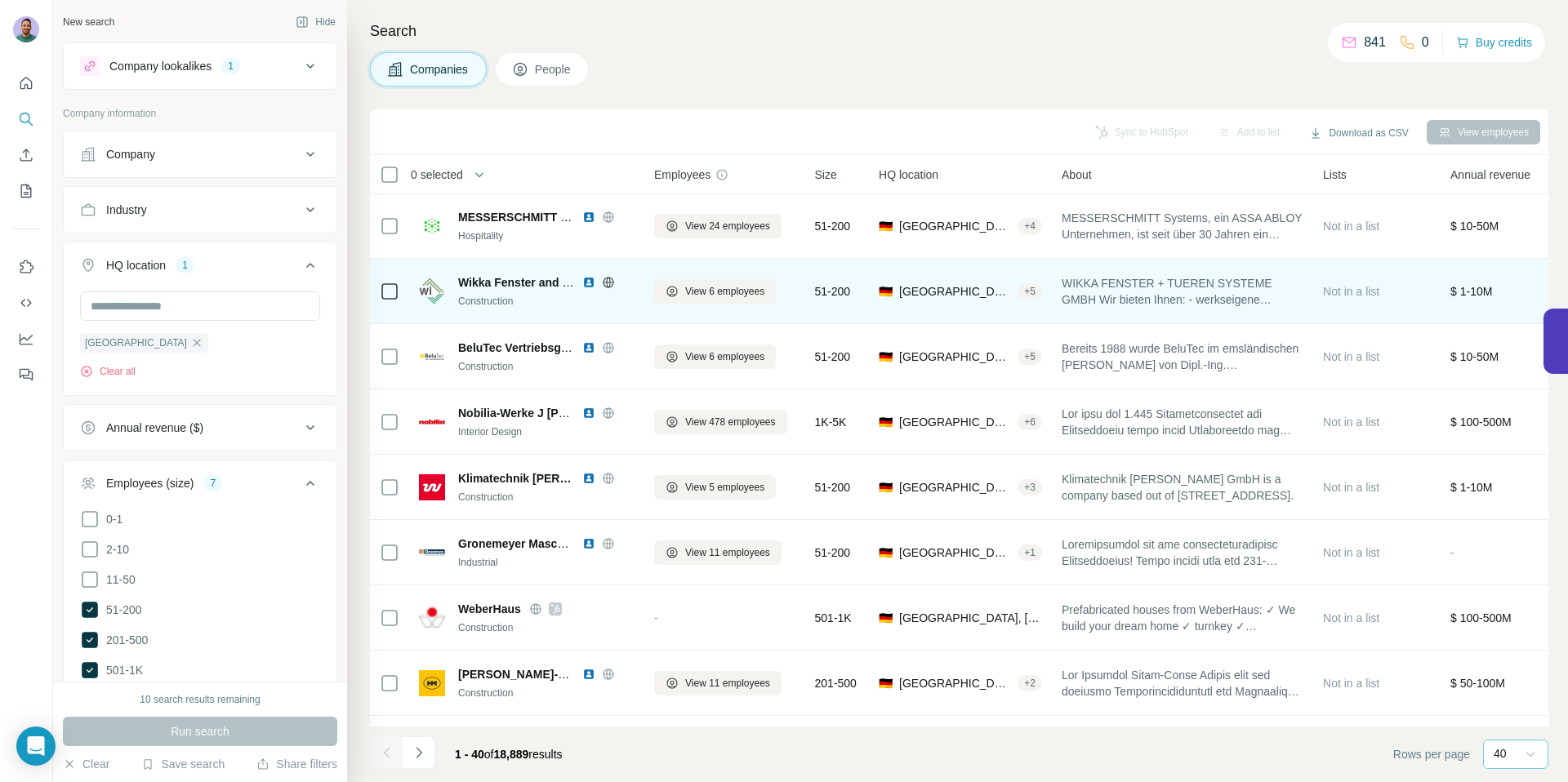
click at [613, 283] on icon at bounding box center [608, 283] width 13 height 13
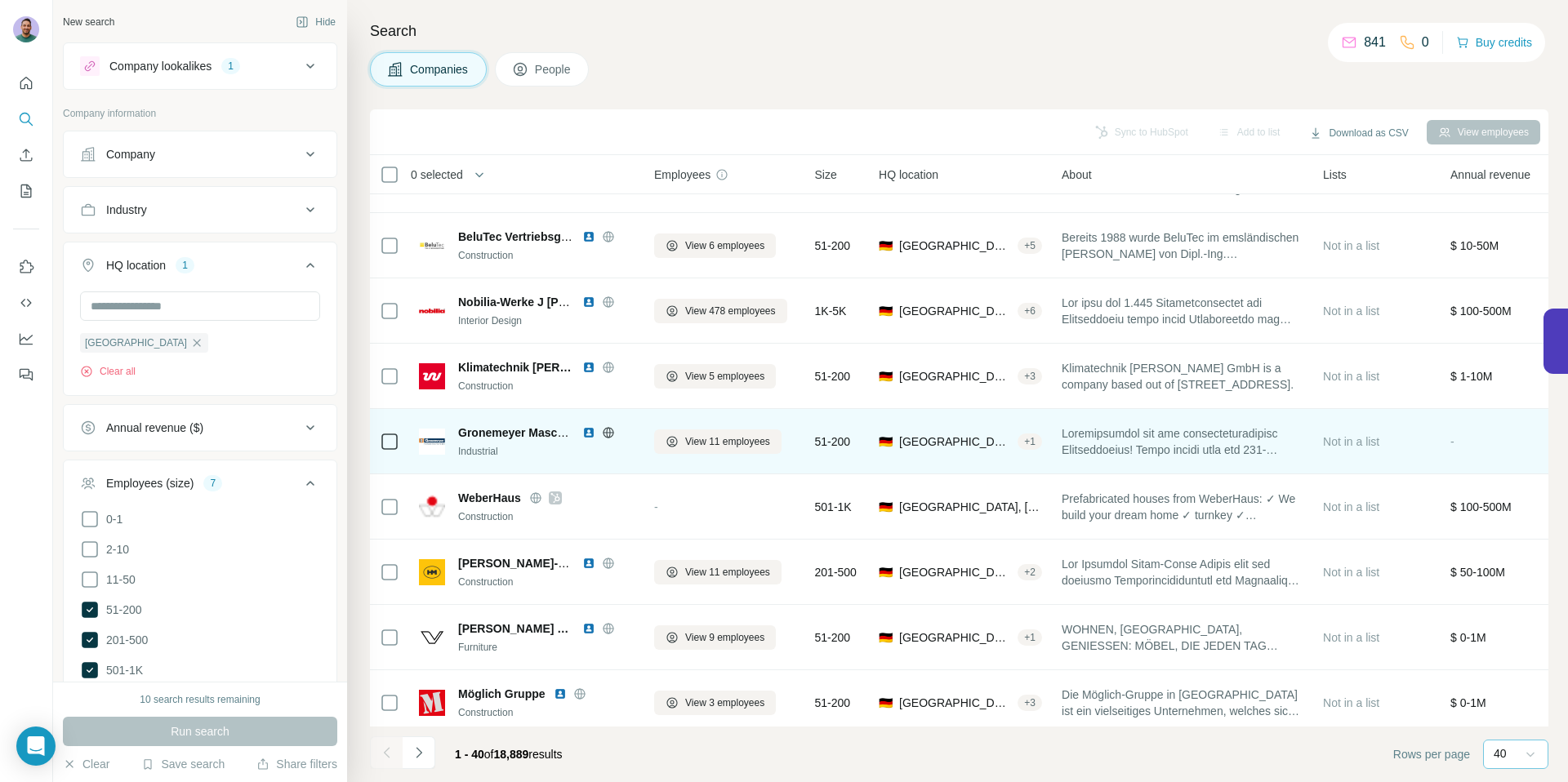
scroll to position [1628, 0]
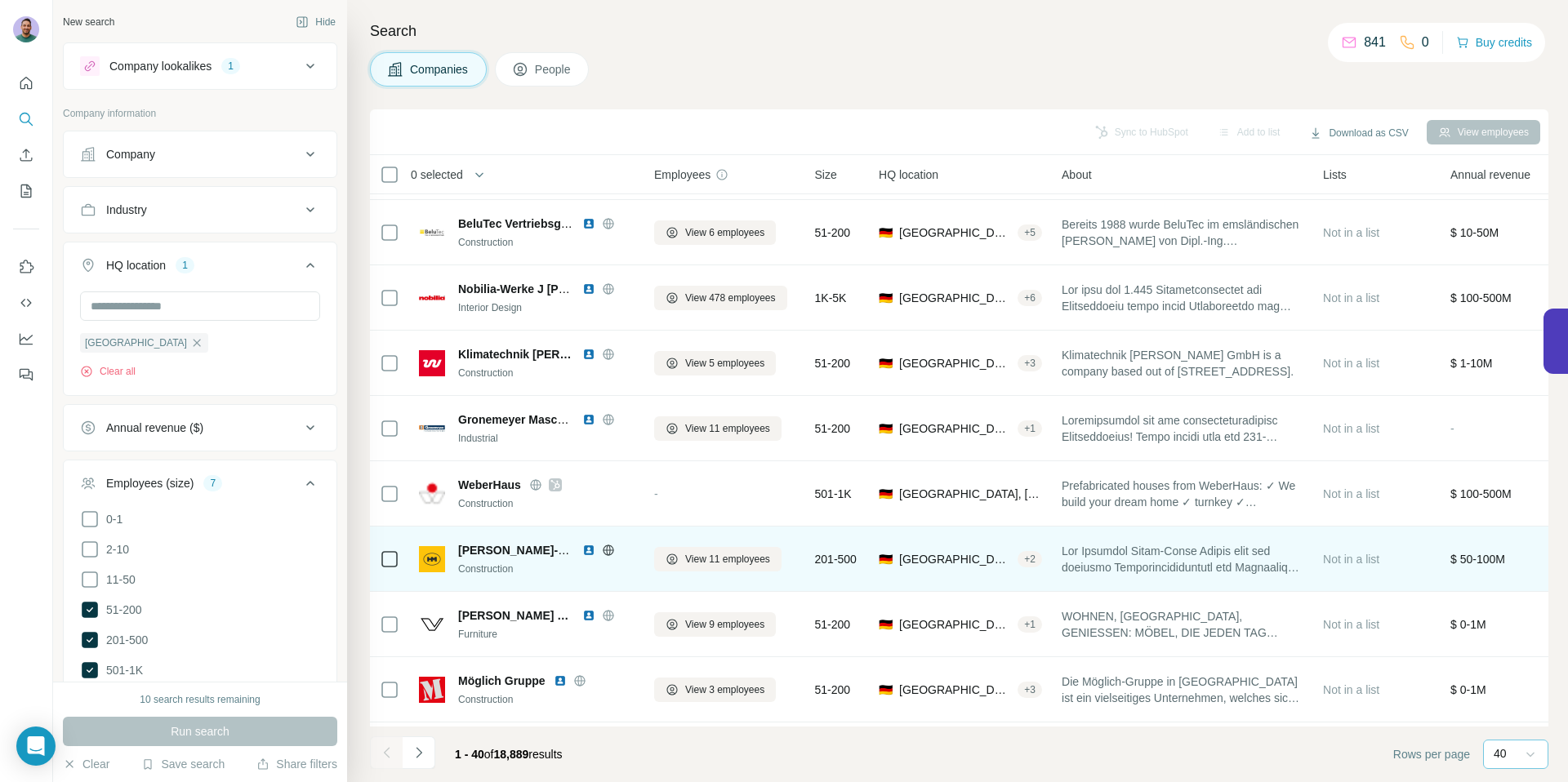
click at [607, 552] on icon at bounding box center [608, 550] width 13 height 13
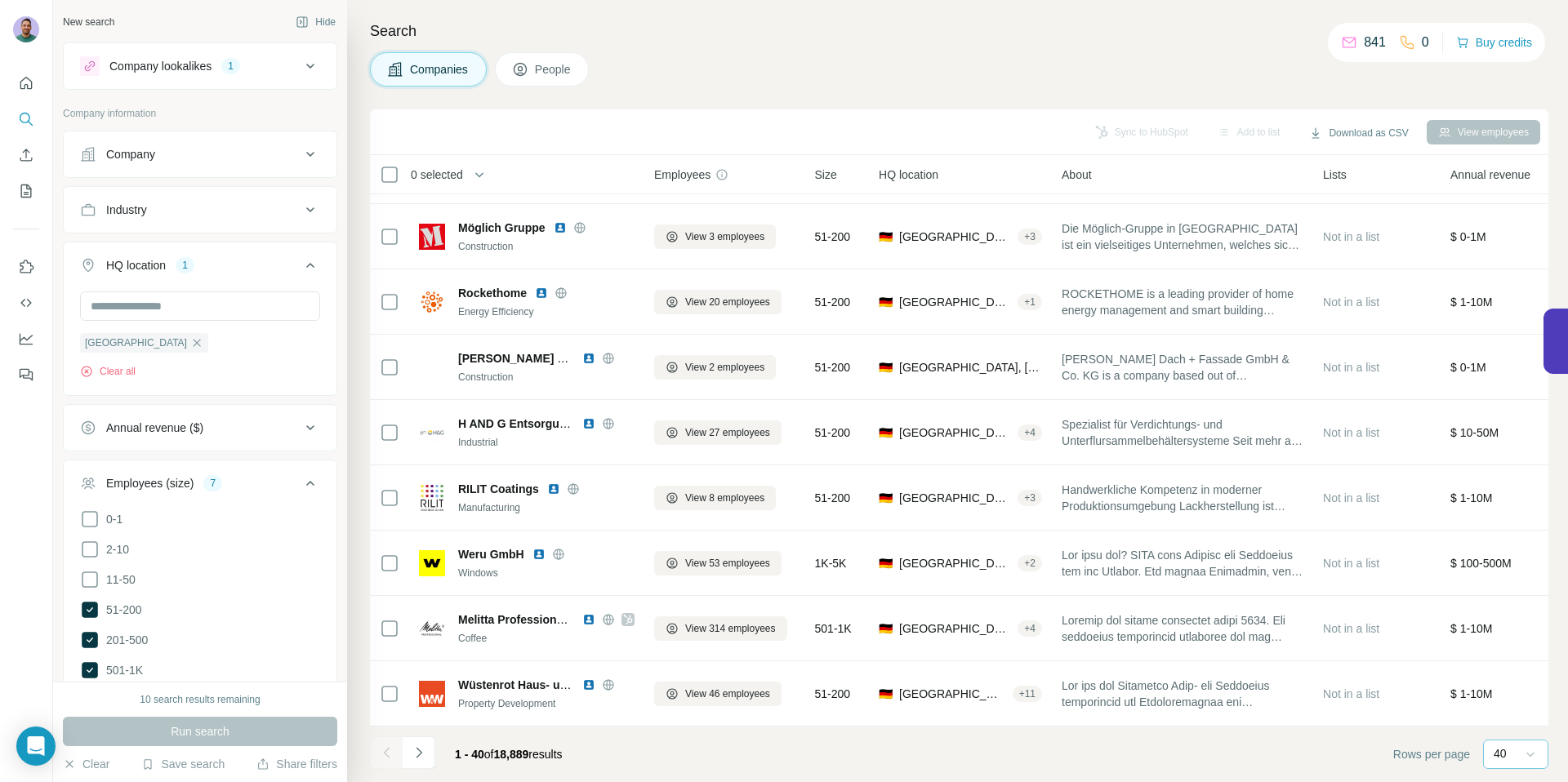
scroll to position [2090, 0]
click at [810, 81] on div "Companies People" at bounding box center [959, 69] width 1178 height 34
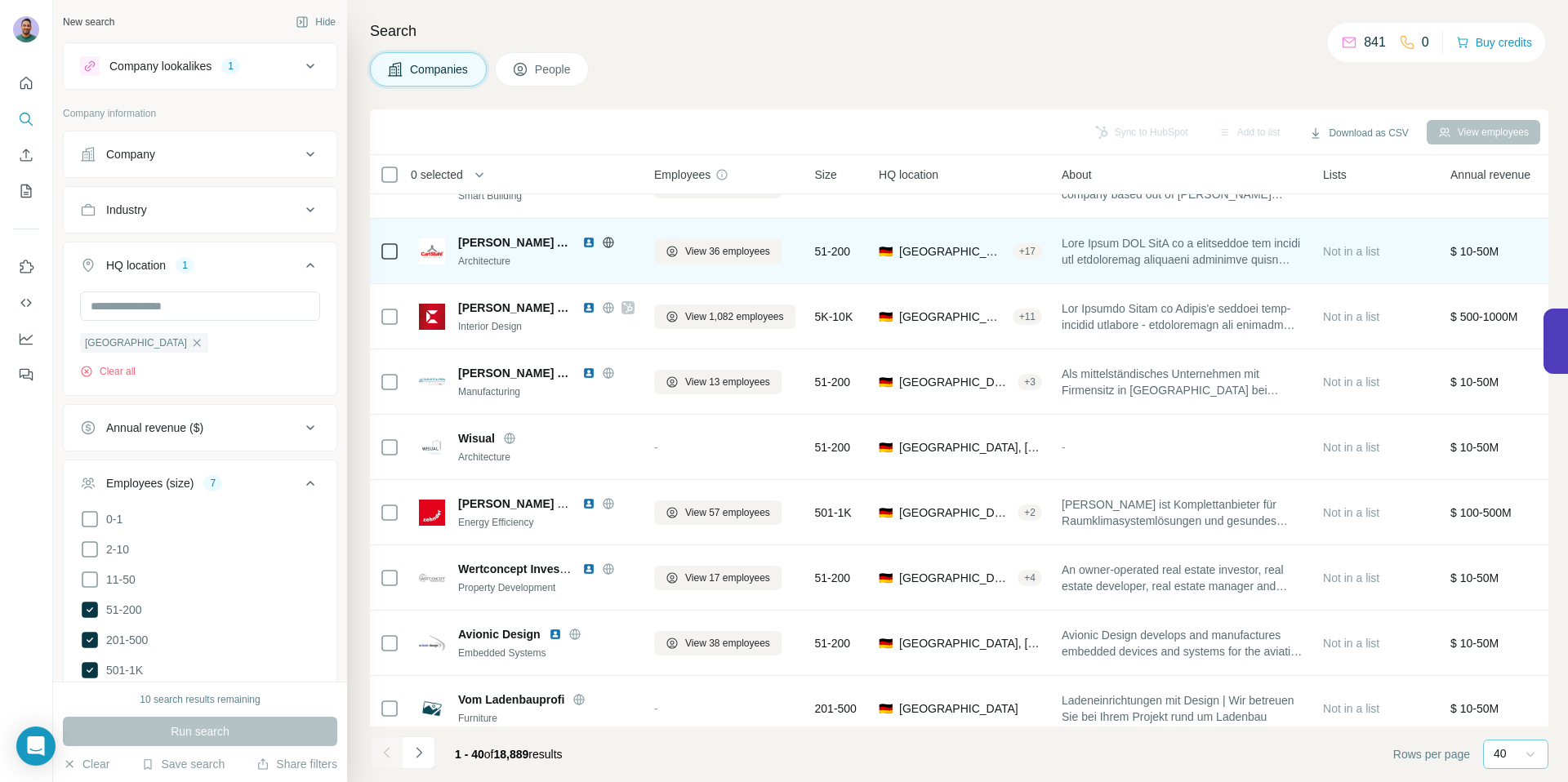
scroll to position [0, 0]
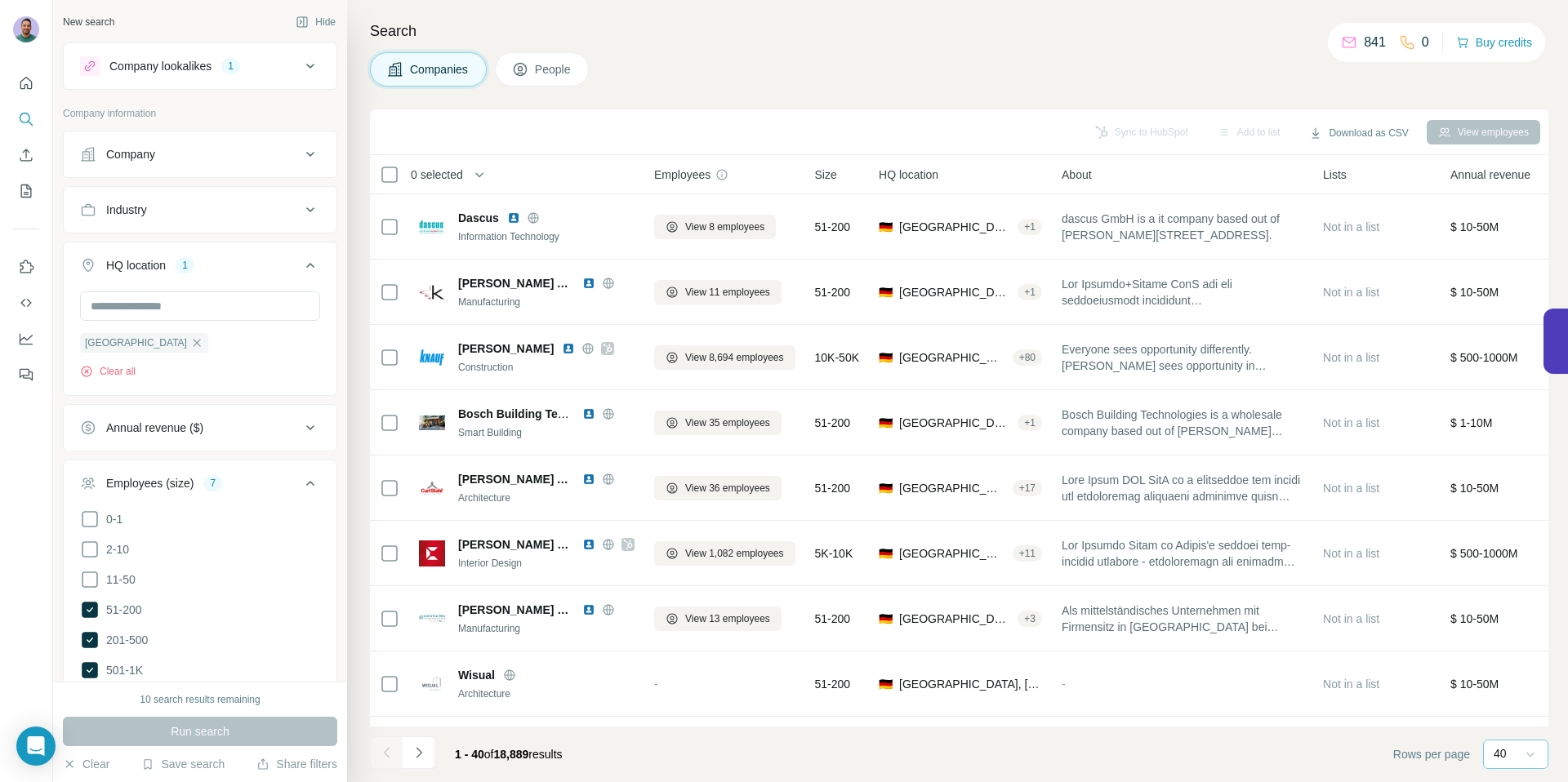
click at [858, 63] on div "Companies People" at bounding box center [959, 69] width 1178 height 34
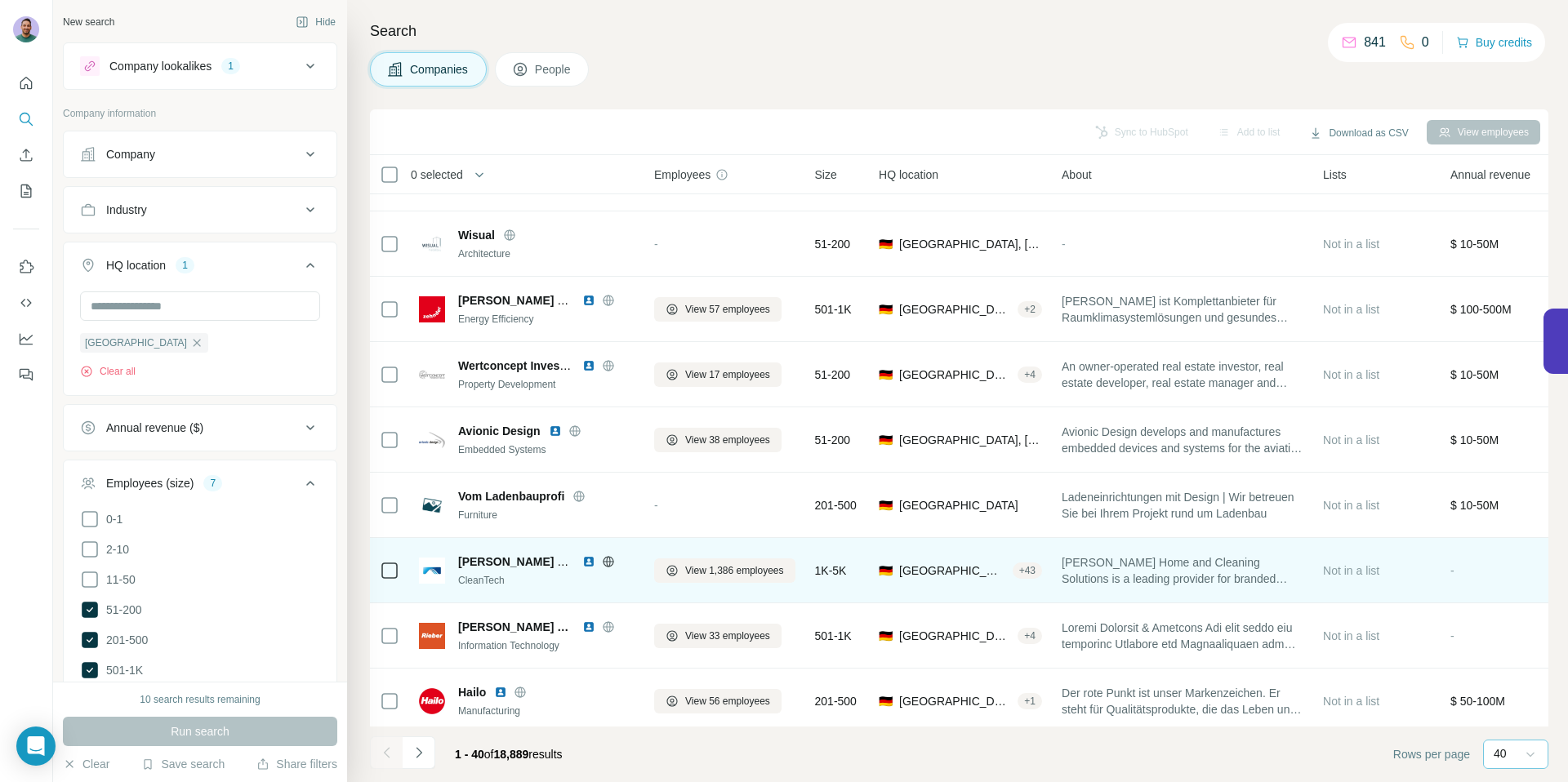
scroll to position [548, 0]
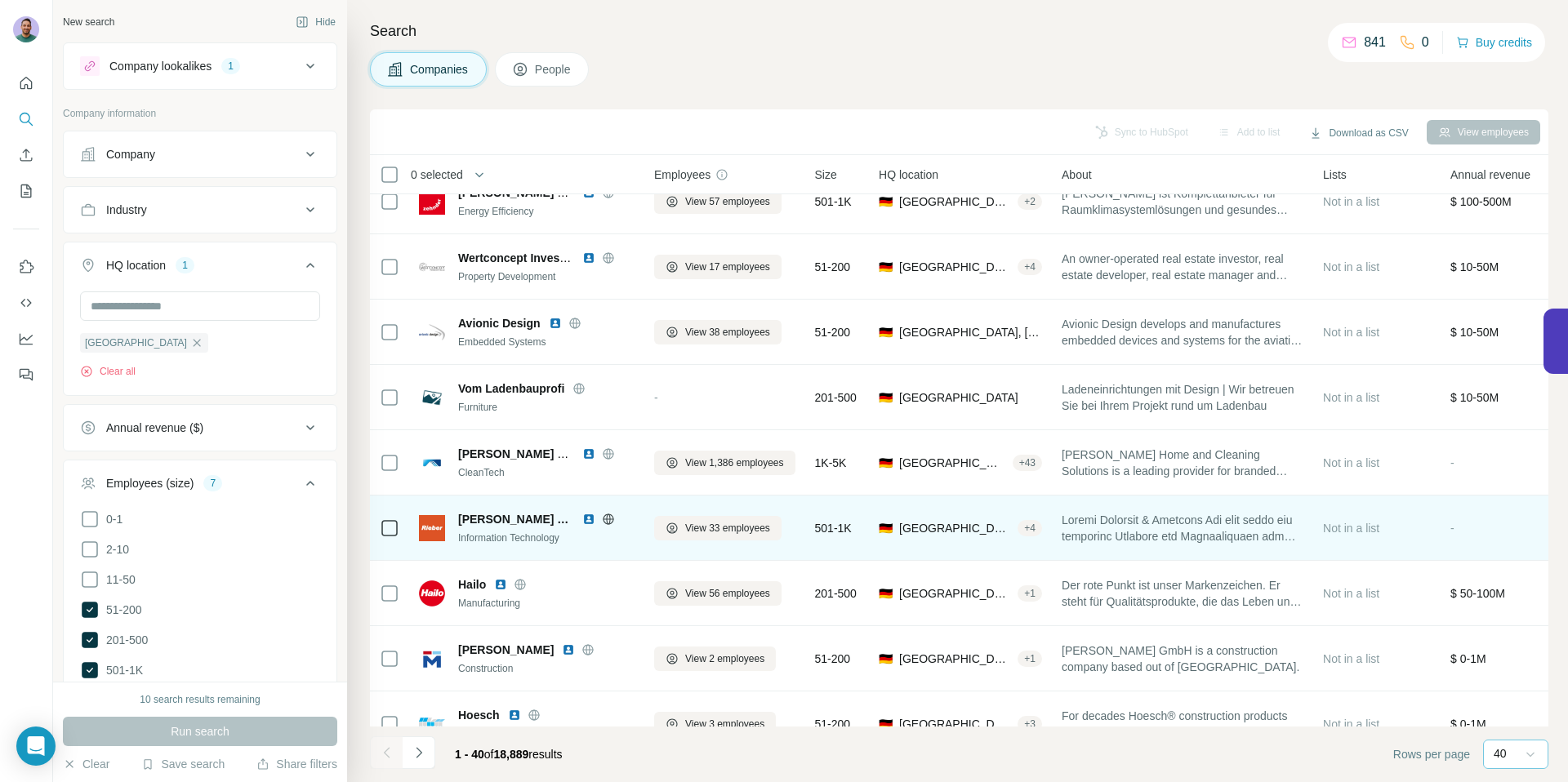
click at [602, 520] on icon at bounding box center [608, 519] width 13 height 13
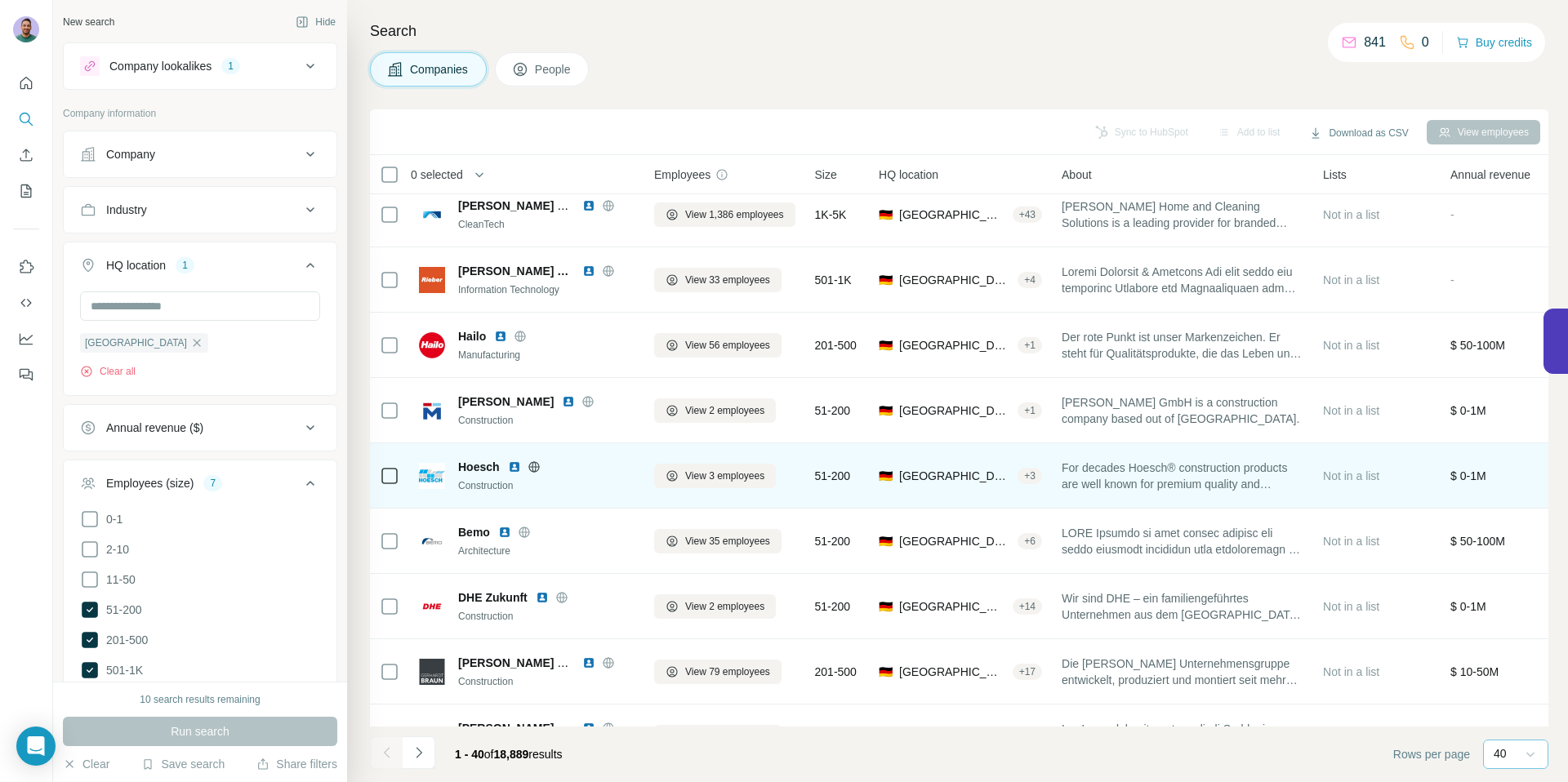
scroll to position [833, 0]
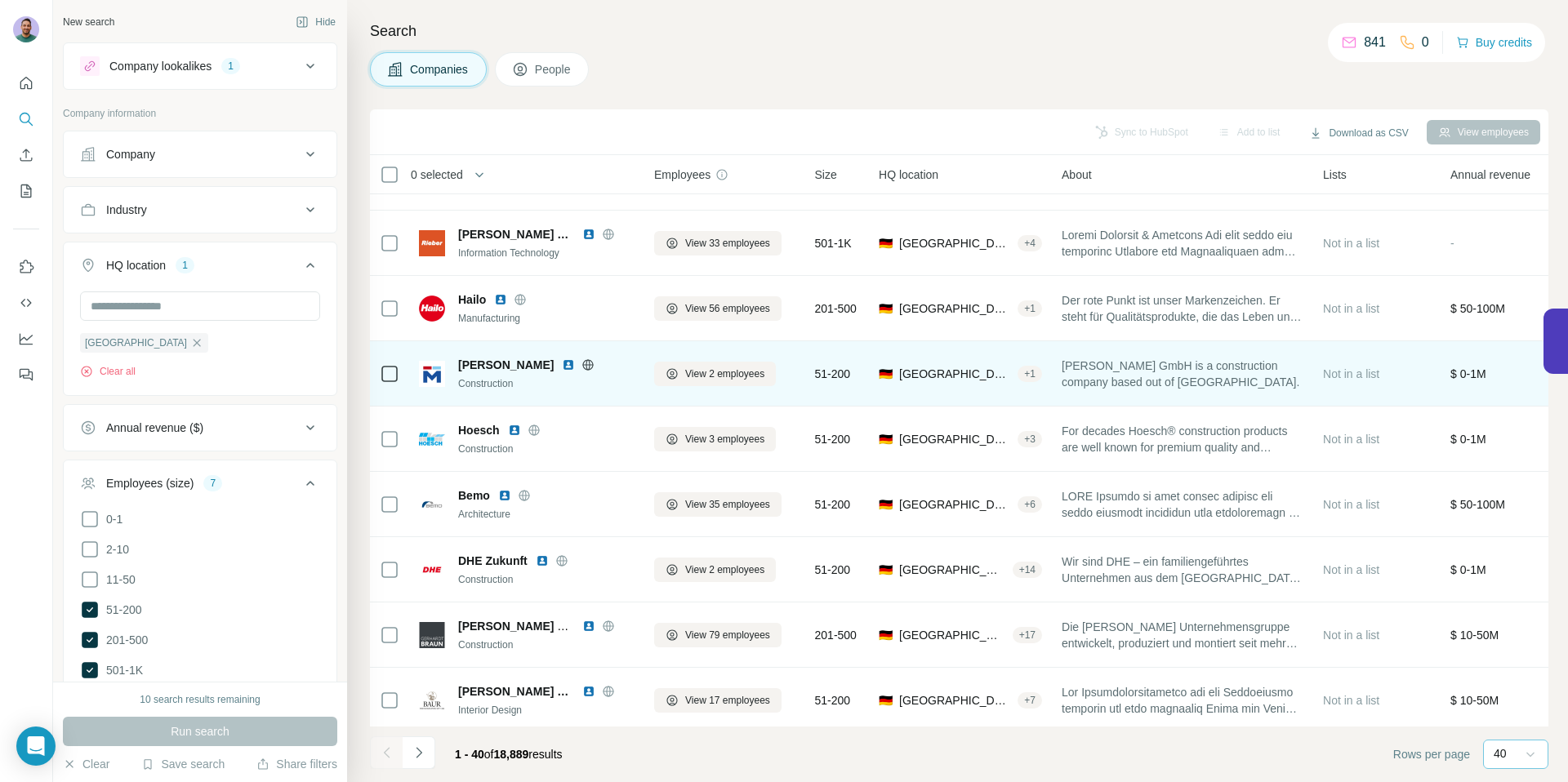
click at [583, 362] on icon at bounding box center [589, 365] width 11 height 11
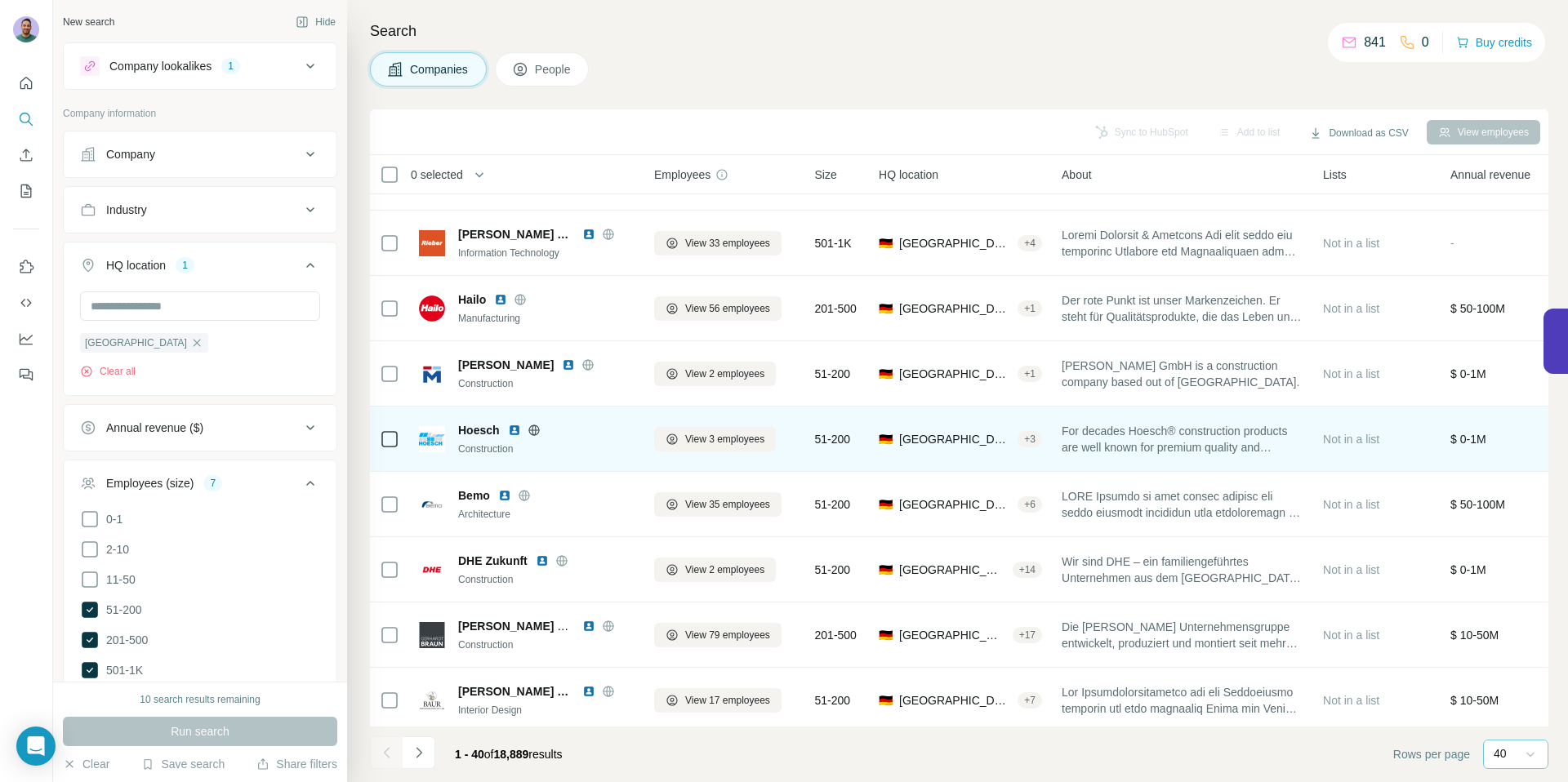
click at [537, 425] on icon at bounding box center [534, 430] width 11 height 11
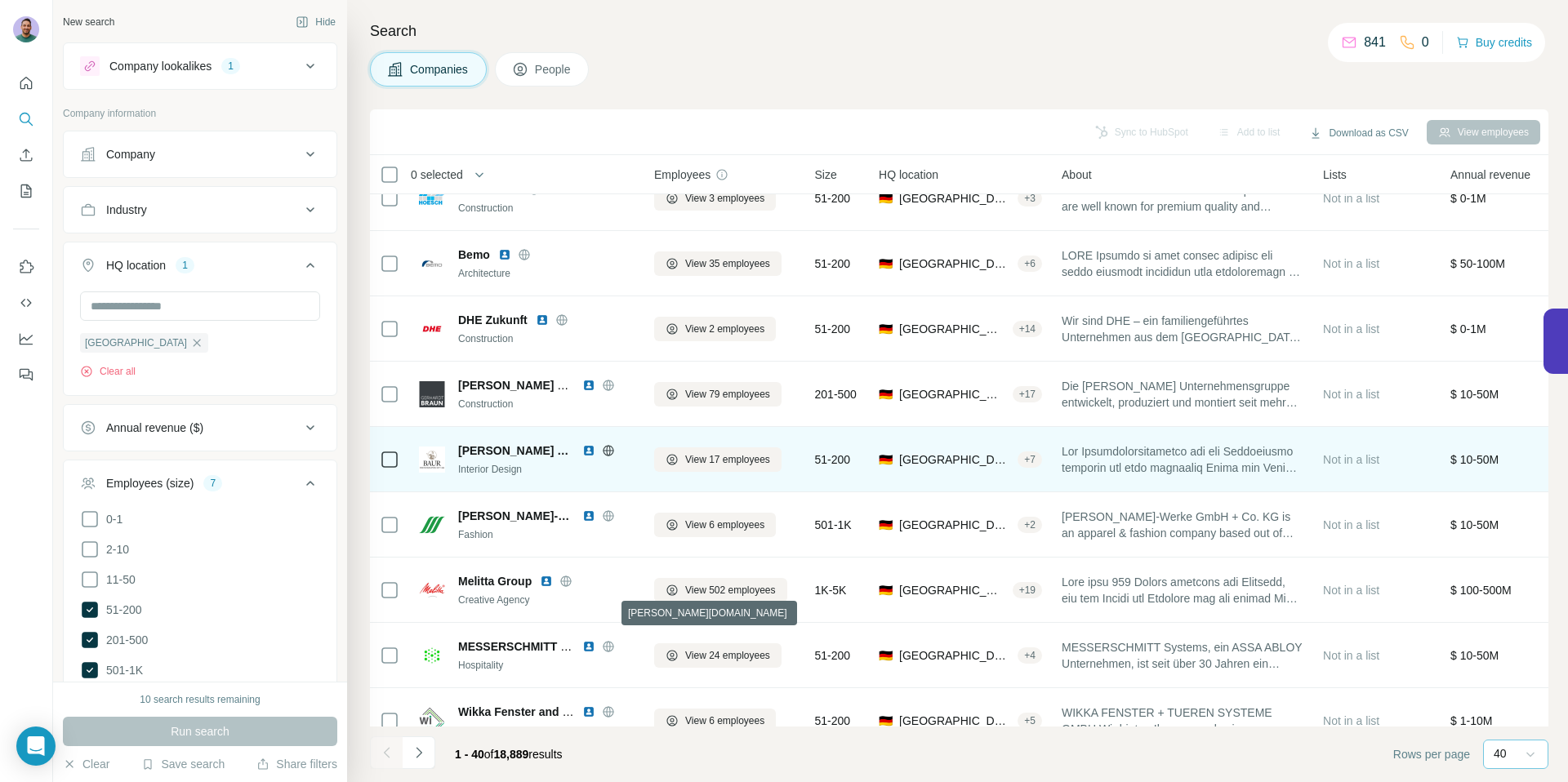
scroll to position [1177, 0]
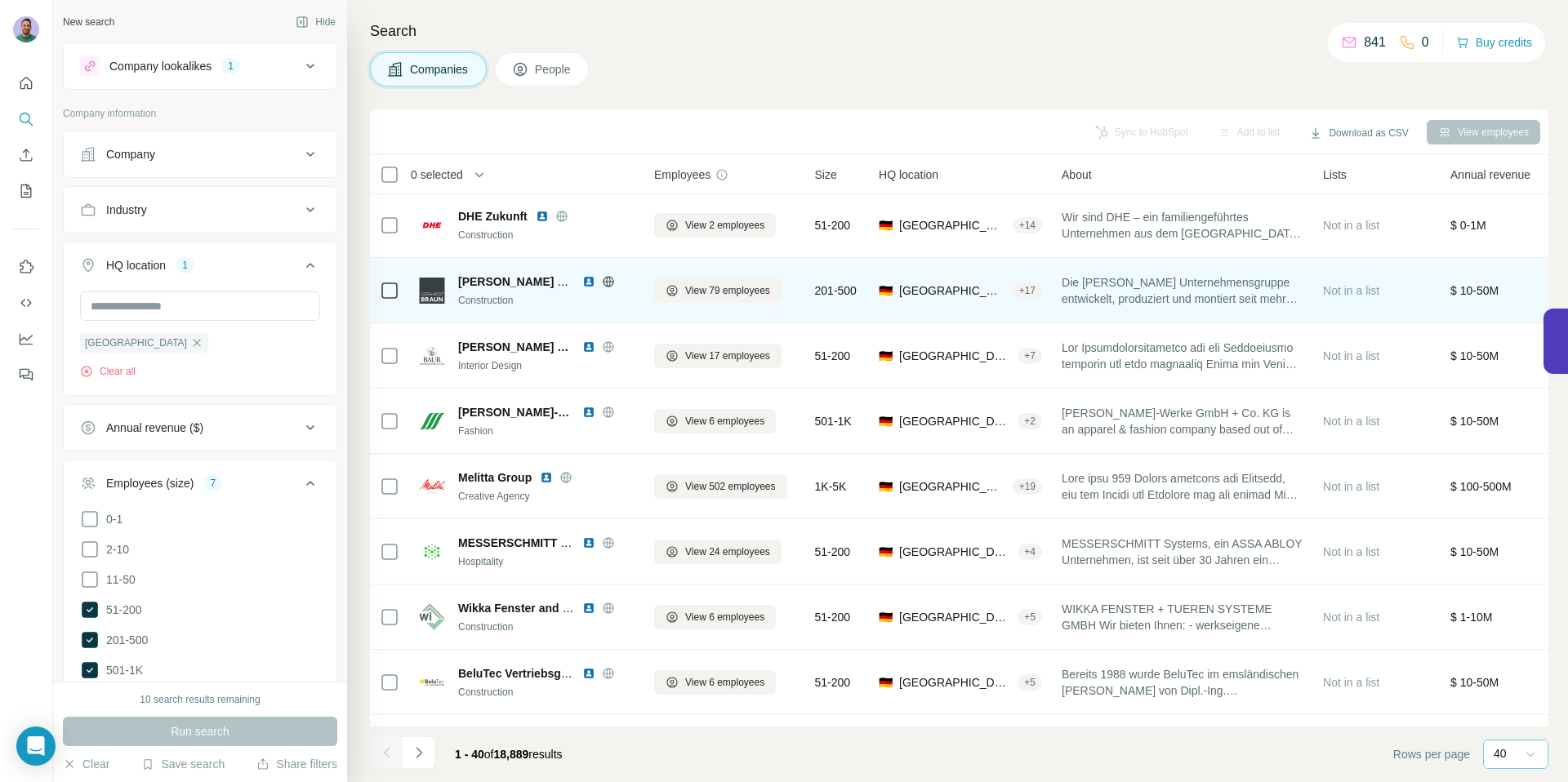
click at [614, 282] on icon at bounding box center [608, 282] width 13 height 13
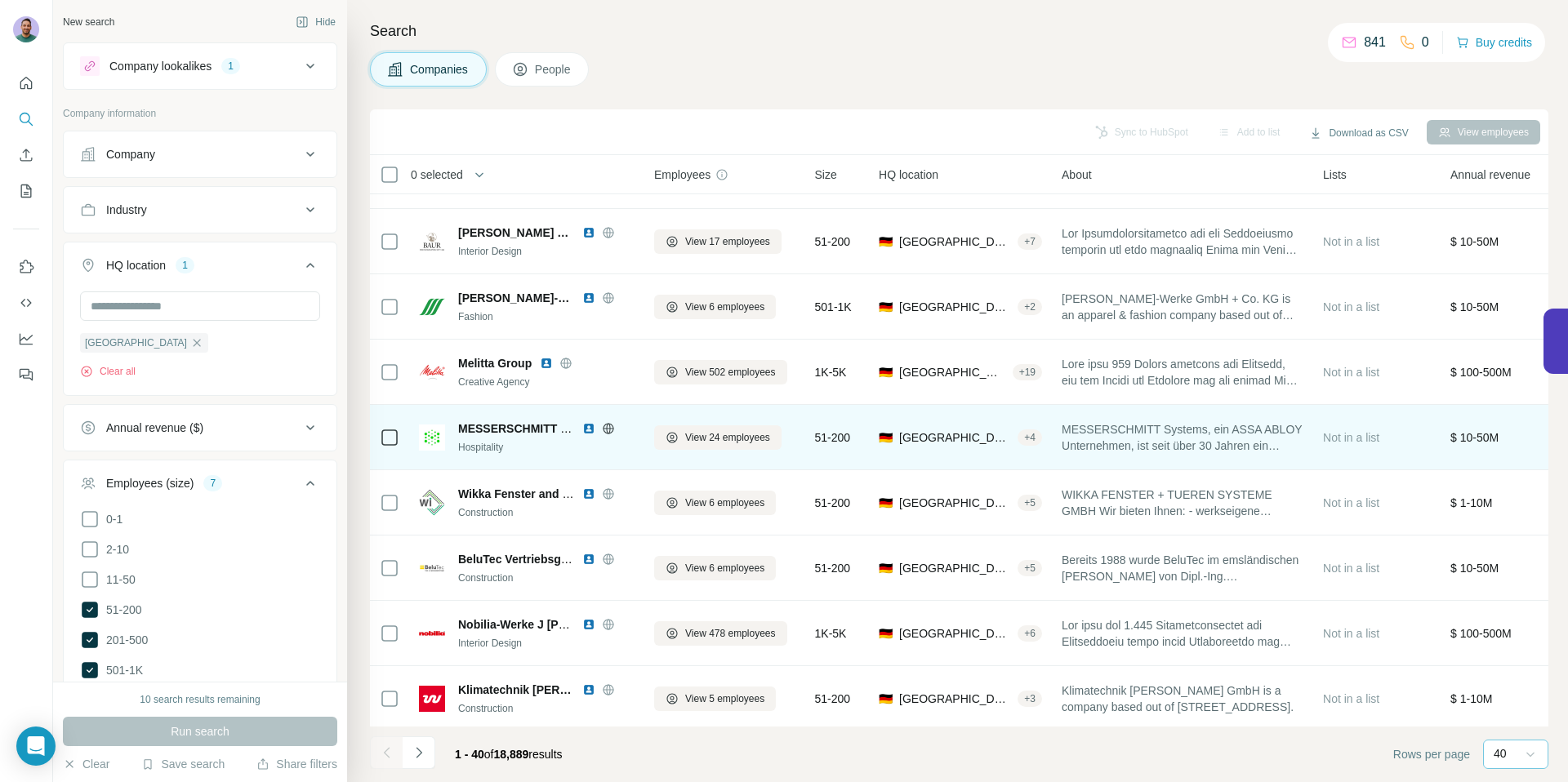
scroll to position [1321, 0]
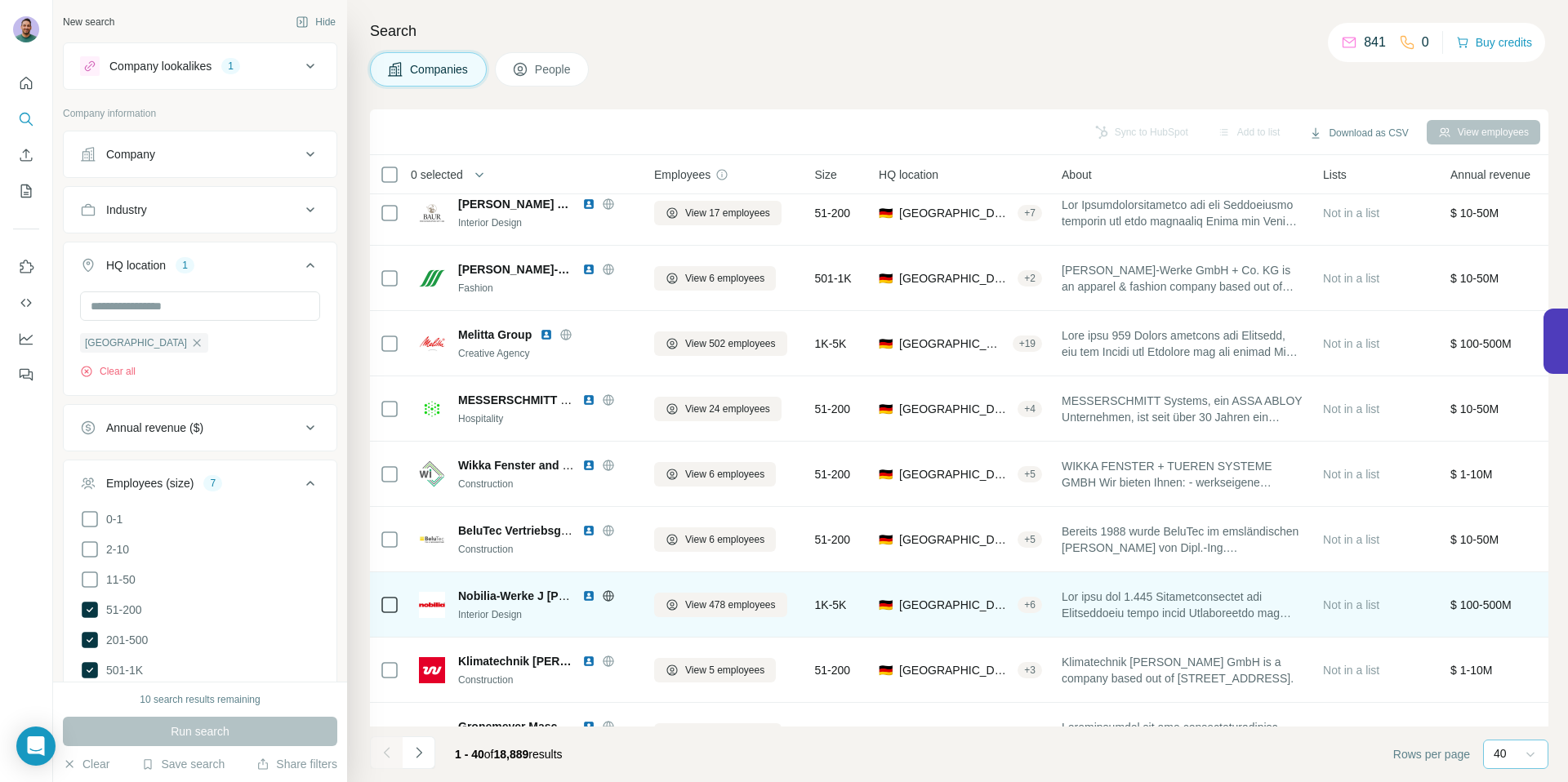
click at [609, 596] on icon at bounding box center [607, 596] width 4 height 11
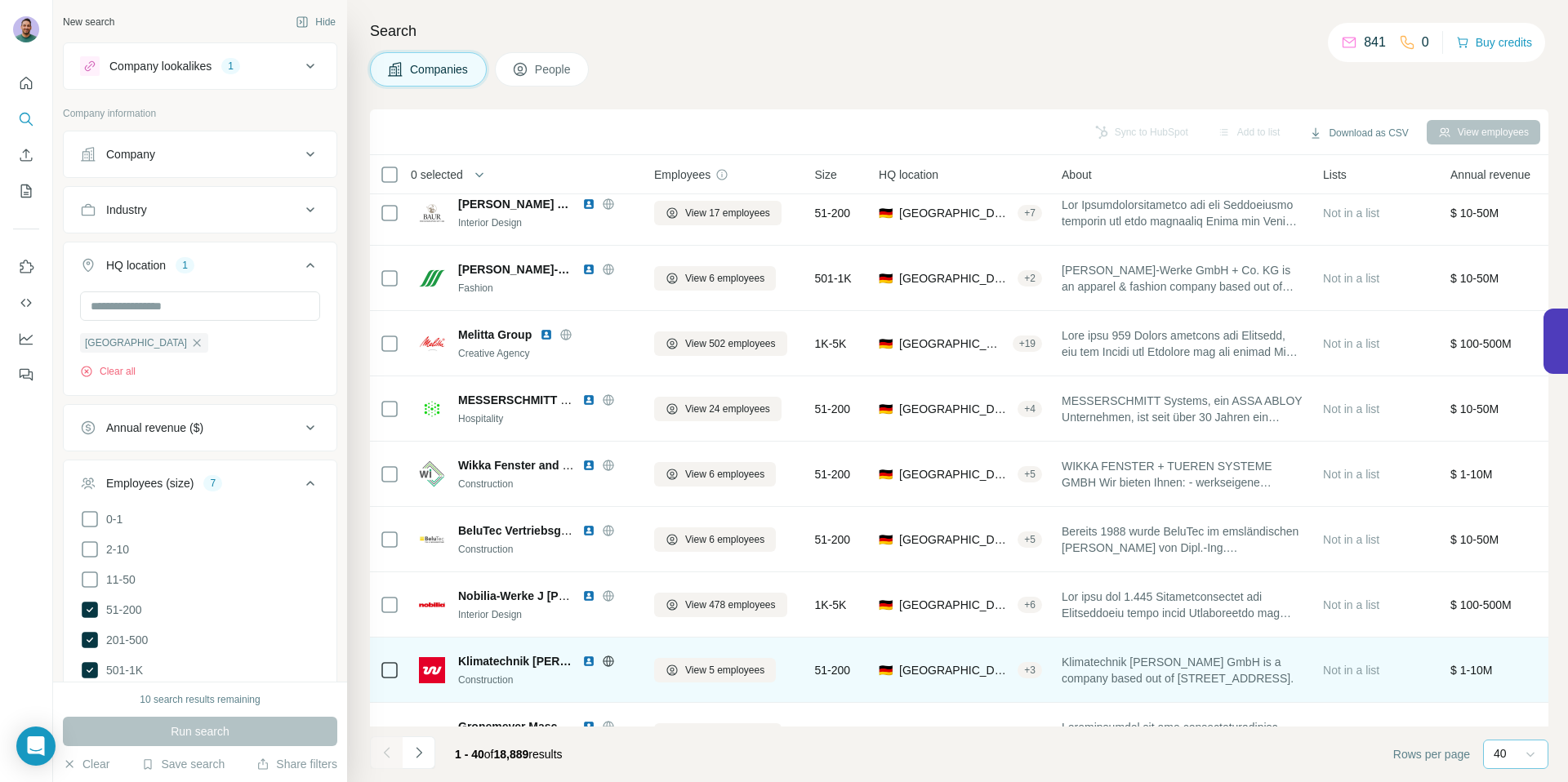
click at [610, 667] on icon at bounding box center [608, 661] width 13 height 13
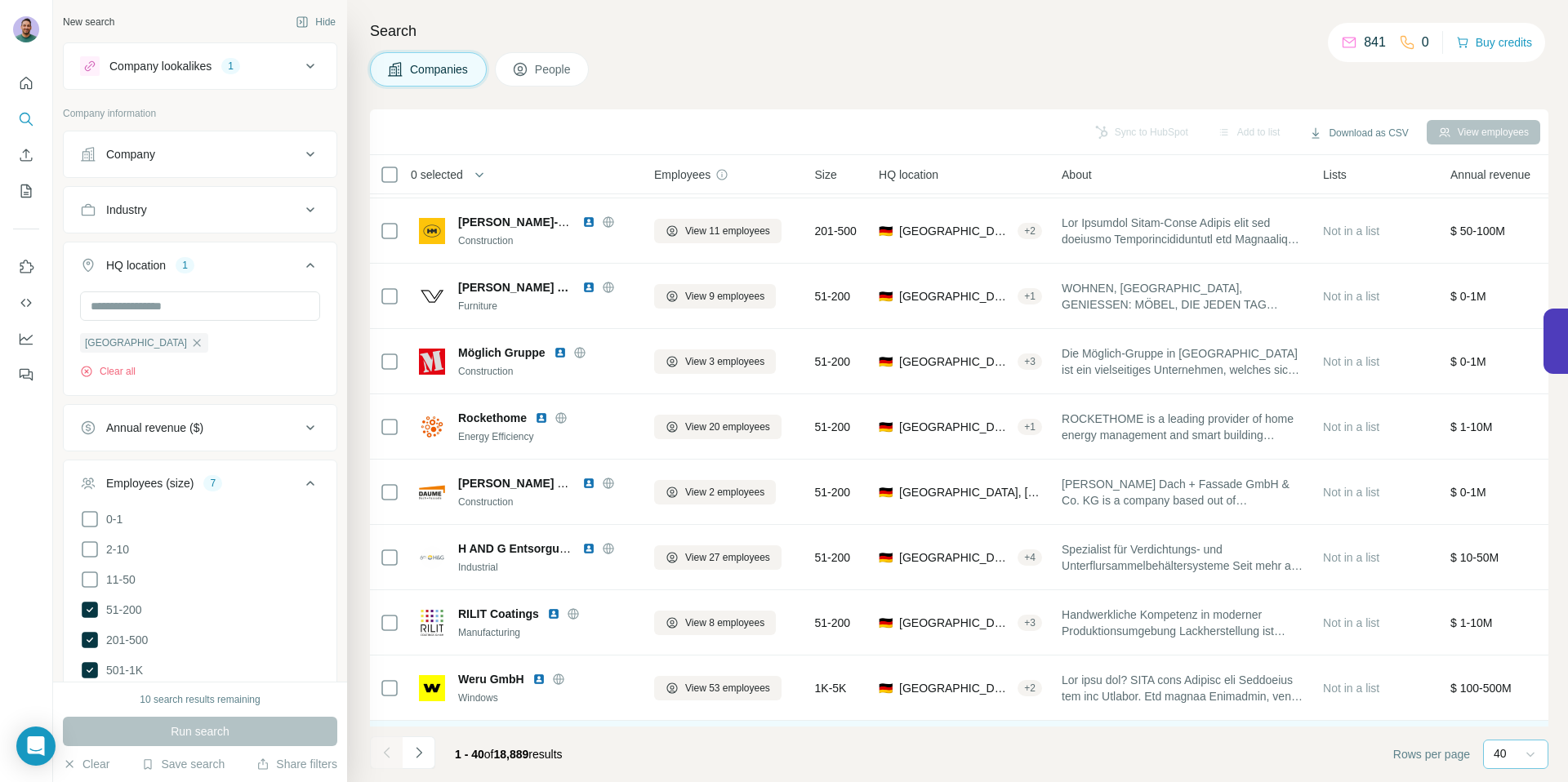
scroll to position [2090, 0]
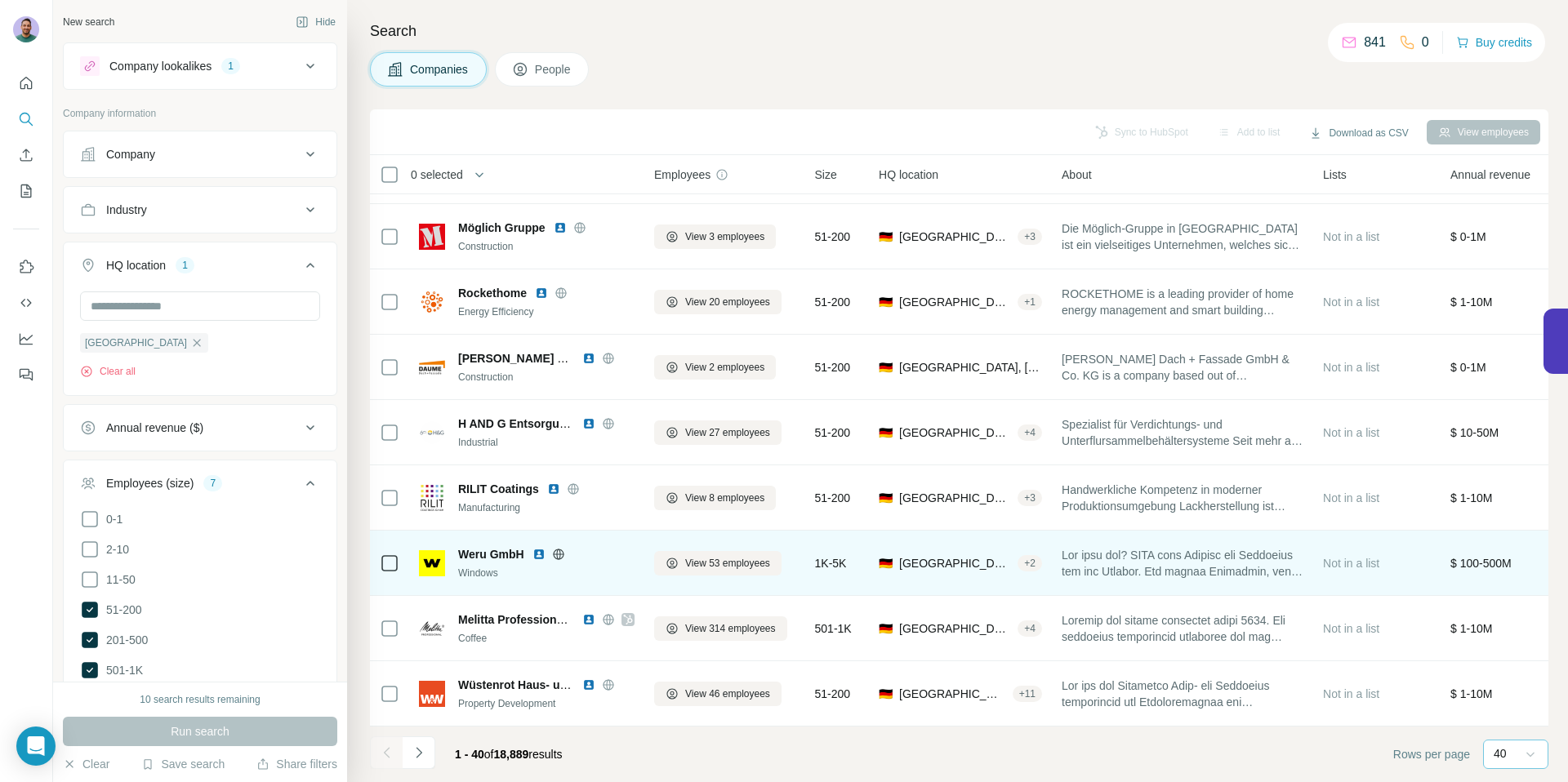
click at [560, 548] on icon at bounding box center [558, 554] width 4 height 11
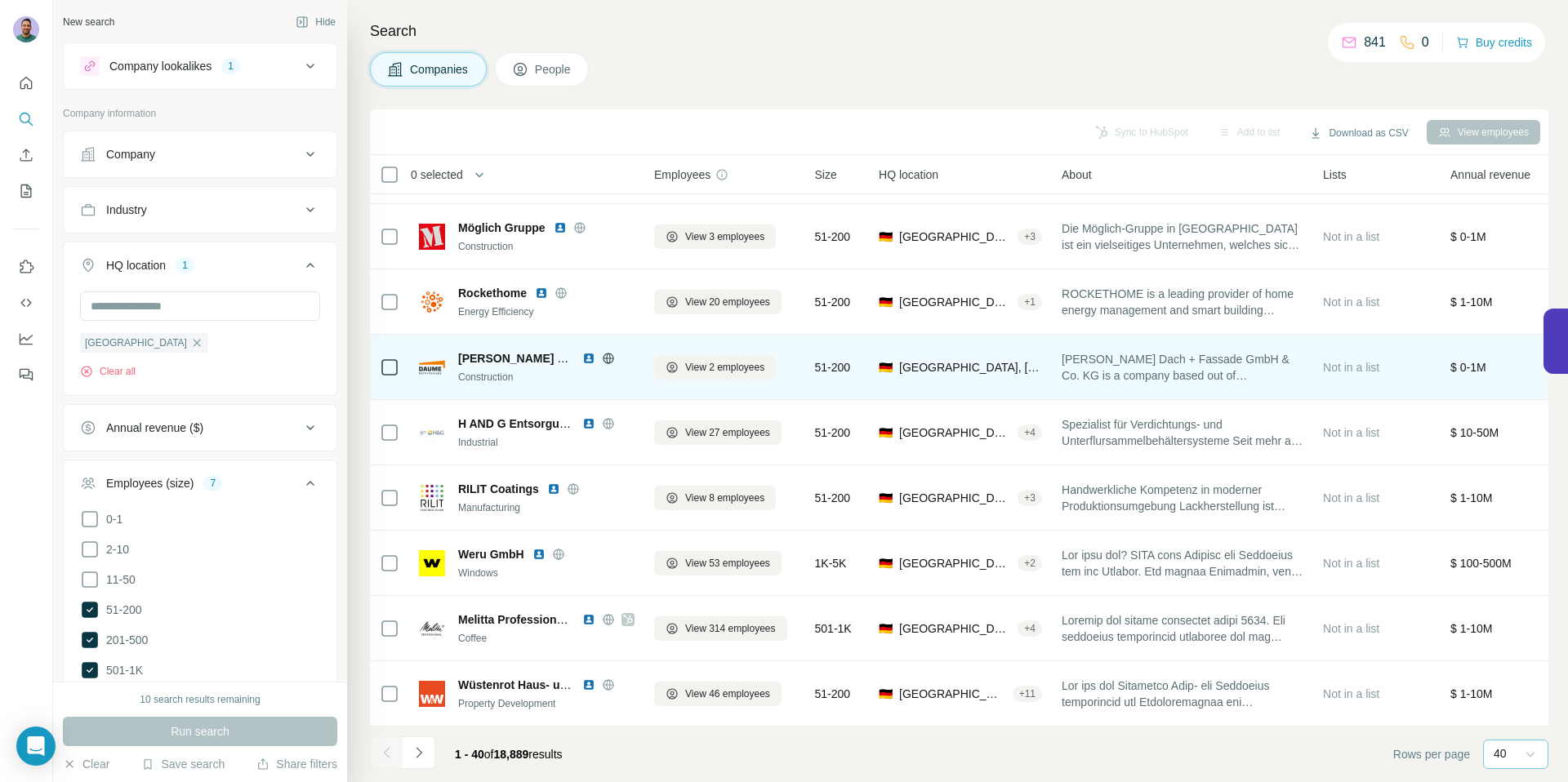
click at [607, 352] on icon at bounding box center [608, 358] width 13 height 13
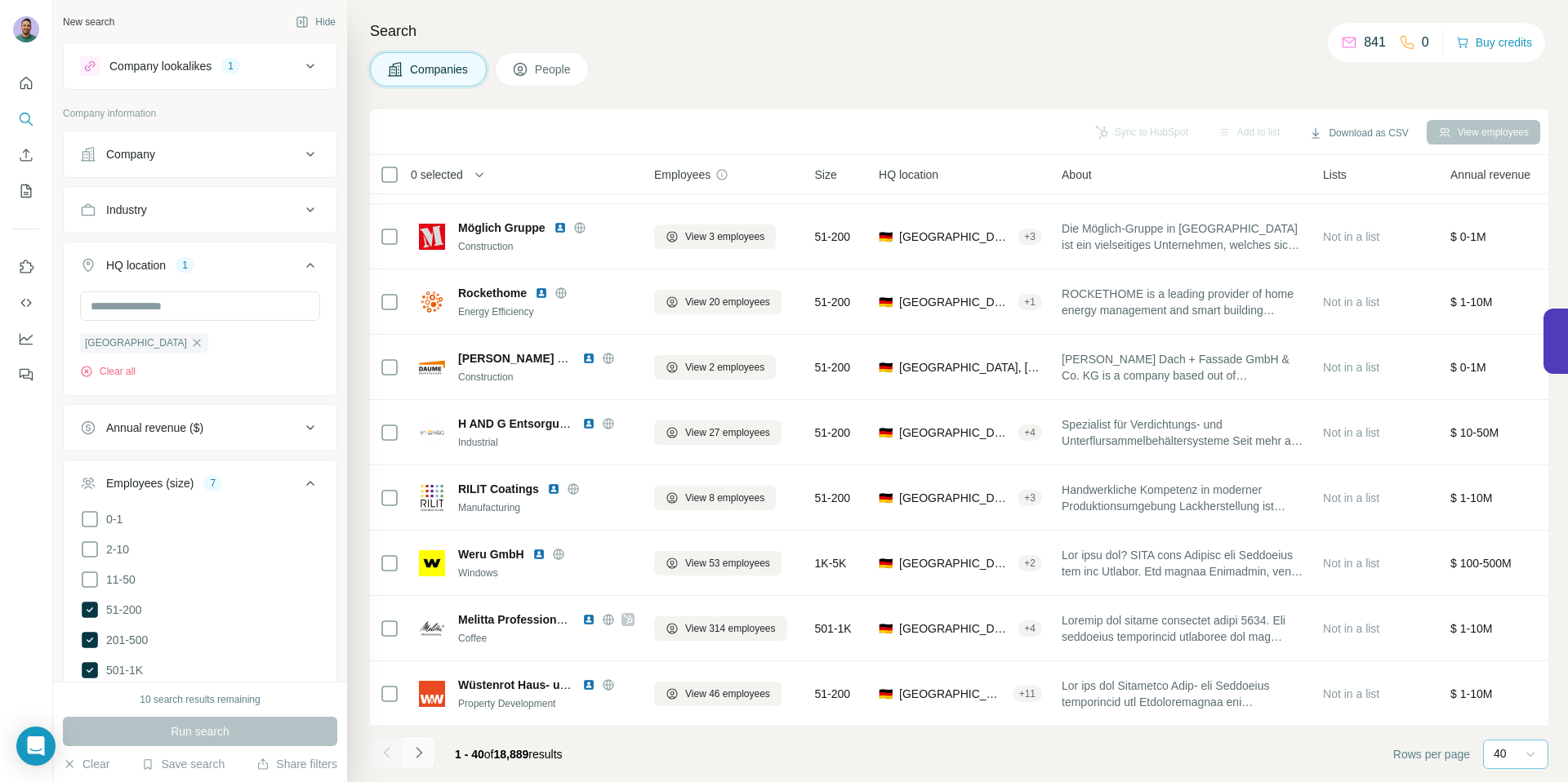
click at [428, 753] on button "Navigate to next page" at bounding box center [419, 752] width 33 height 33
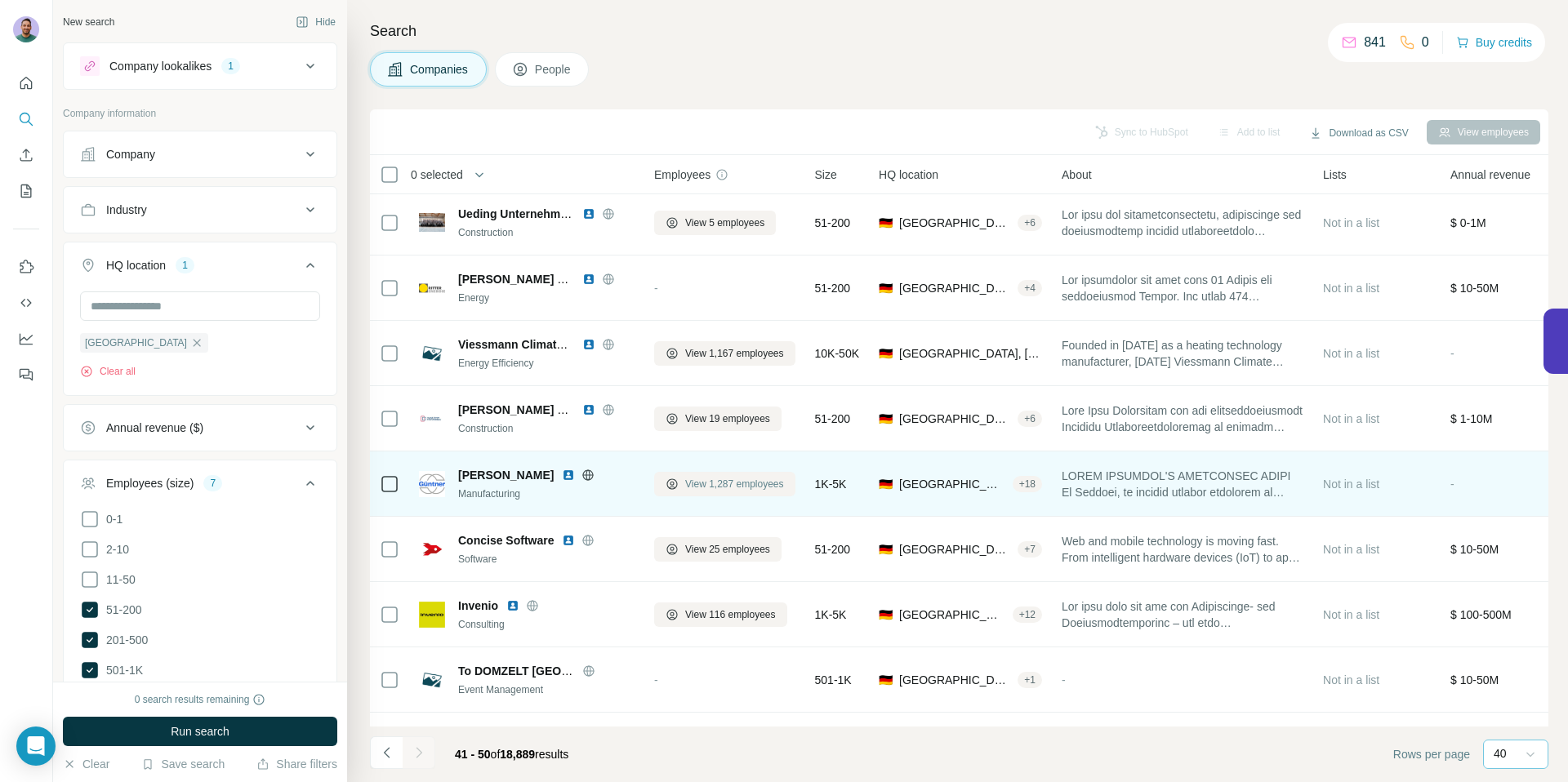
scroll to position [0, 0]
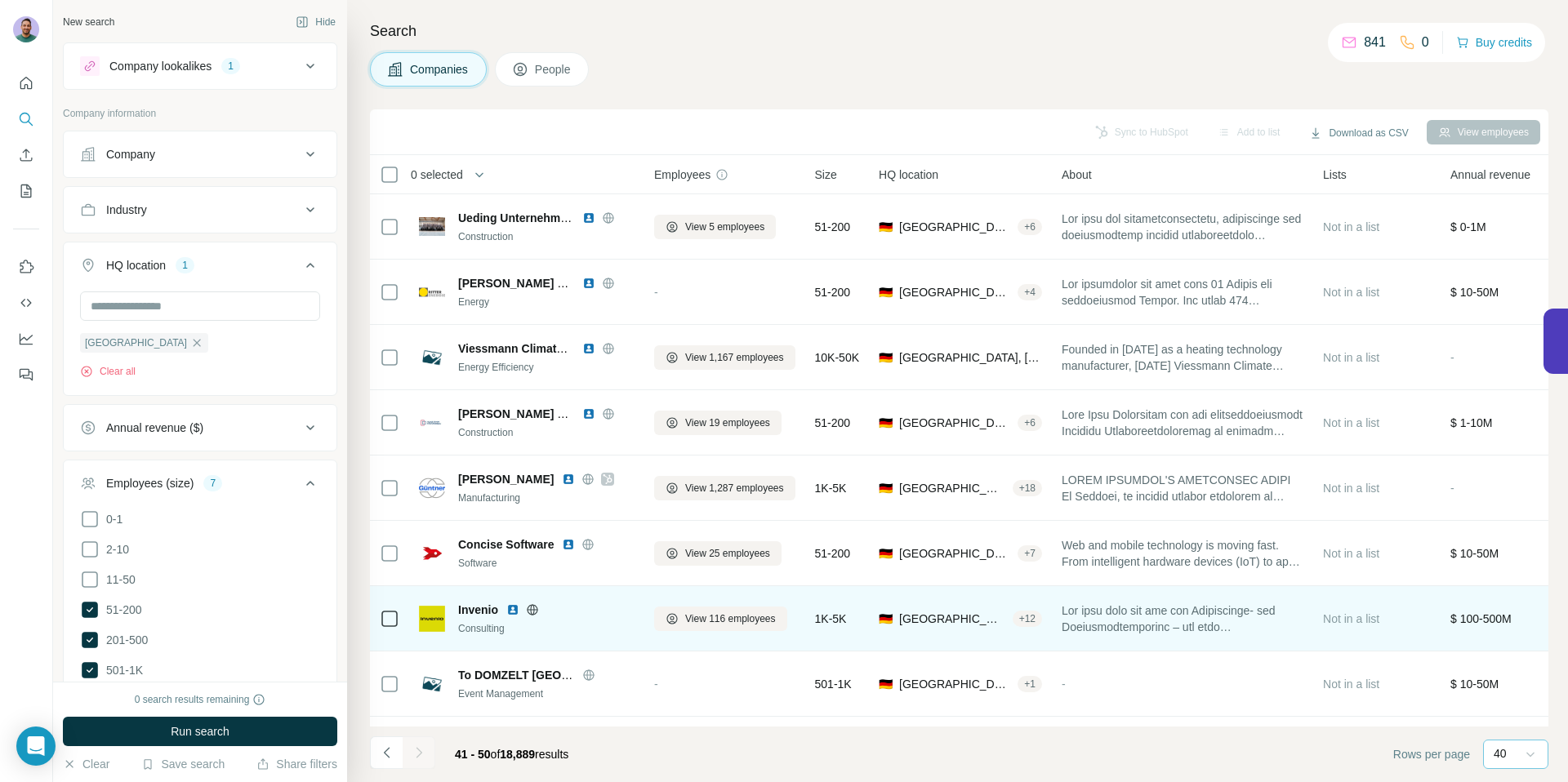
click at [537, 608] on icon at bounding box center [532, 610] width 11 height 11
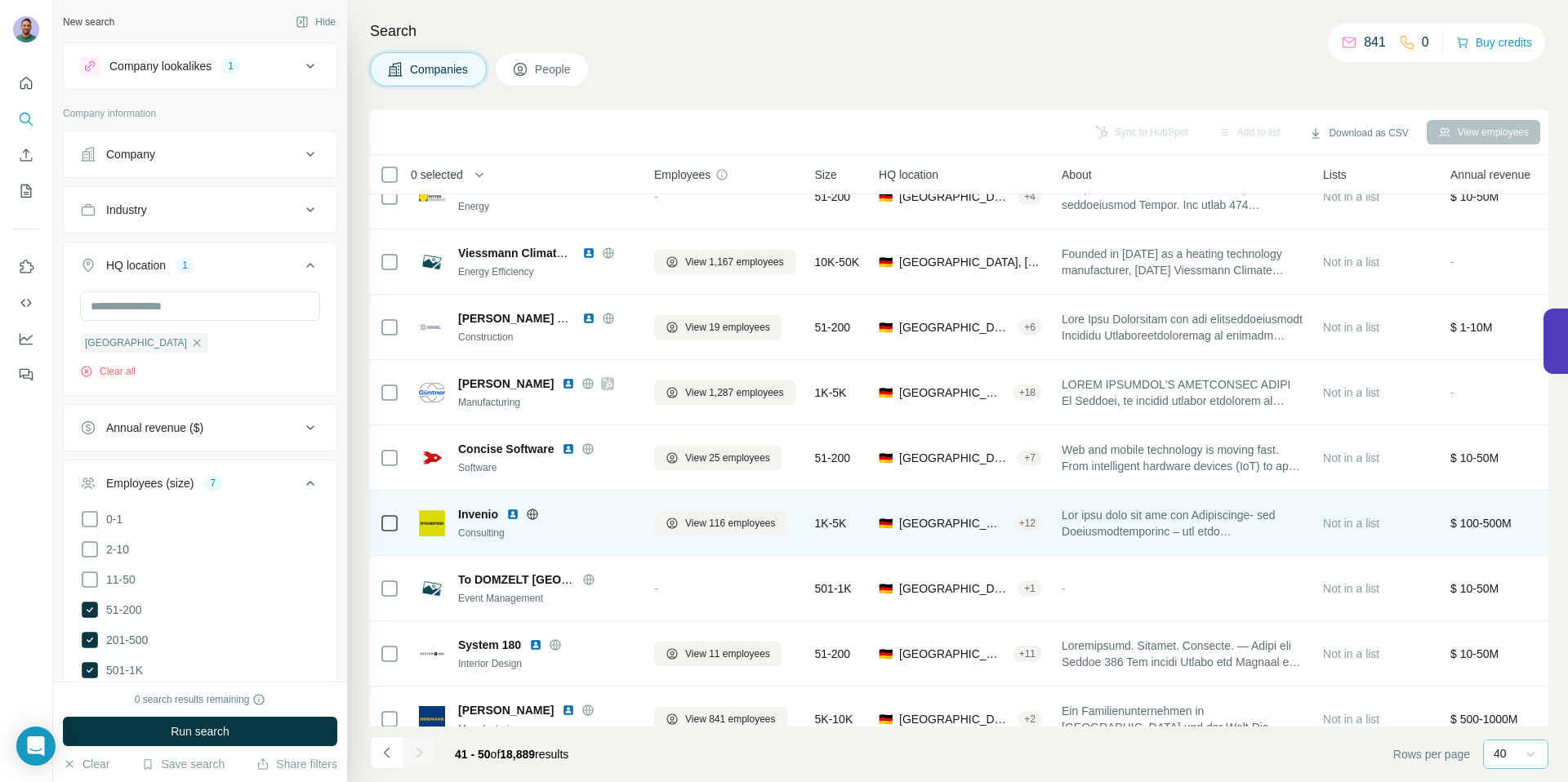
scroll to position [130, 0]
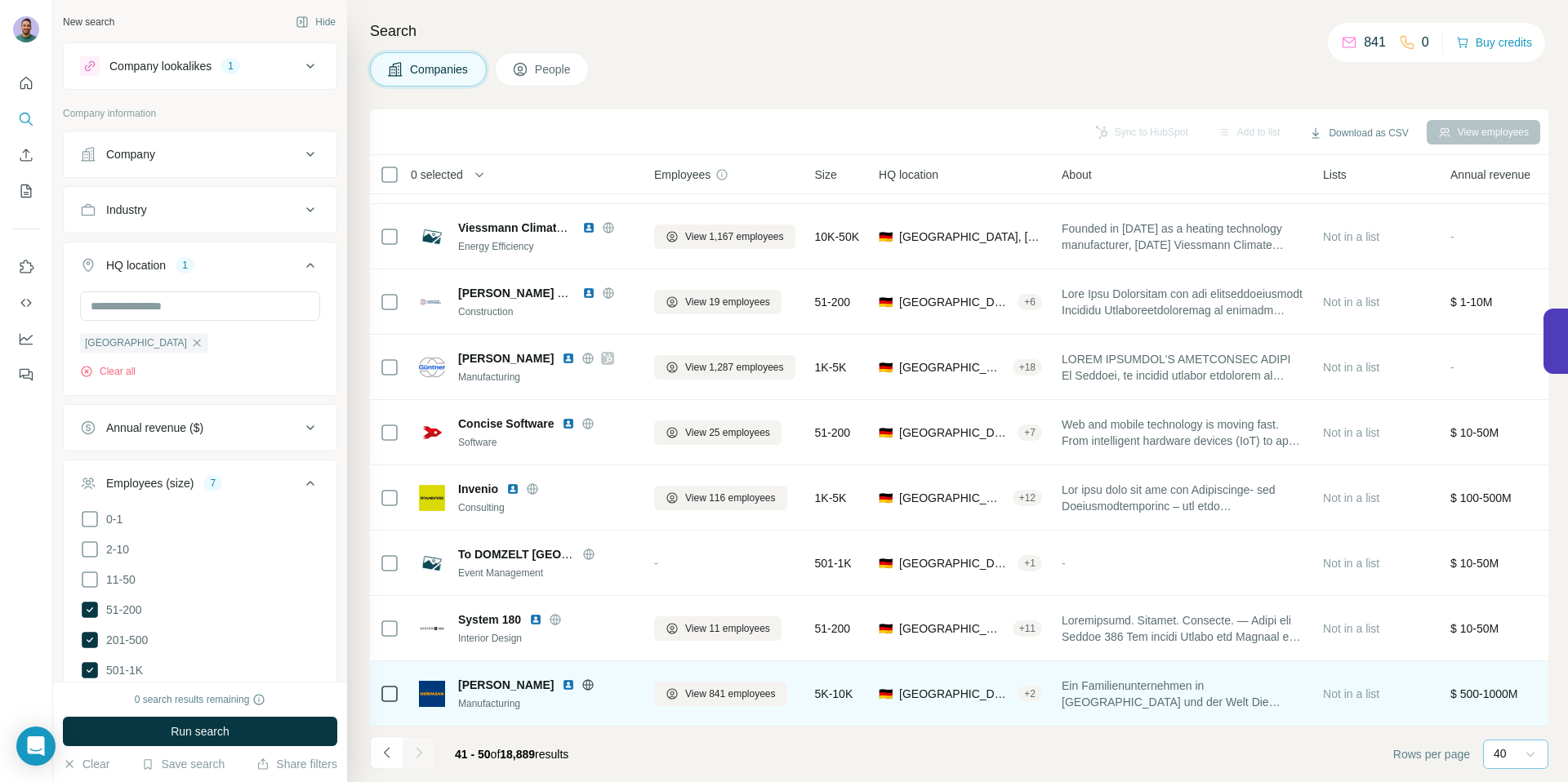
click at [562, 679] on img at bounding box center [568, 685] width 13 height 13
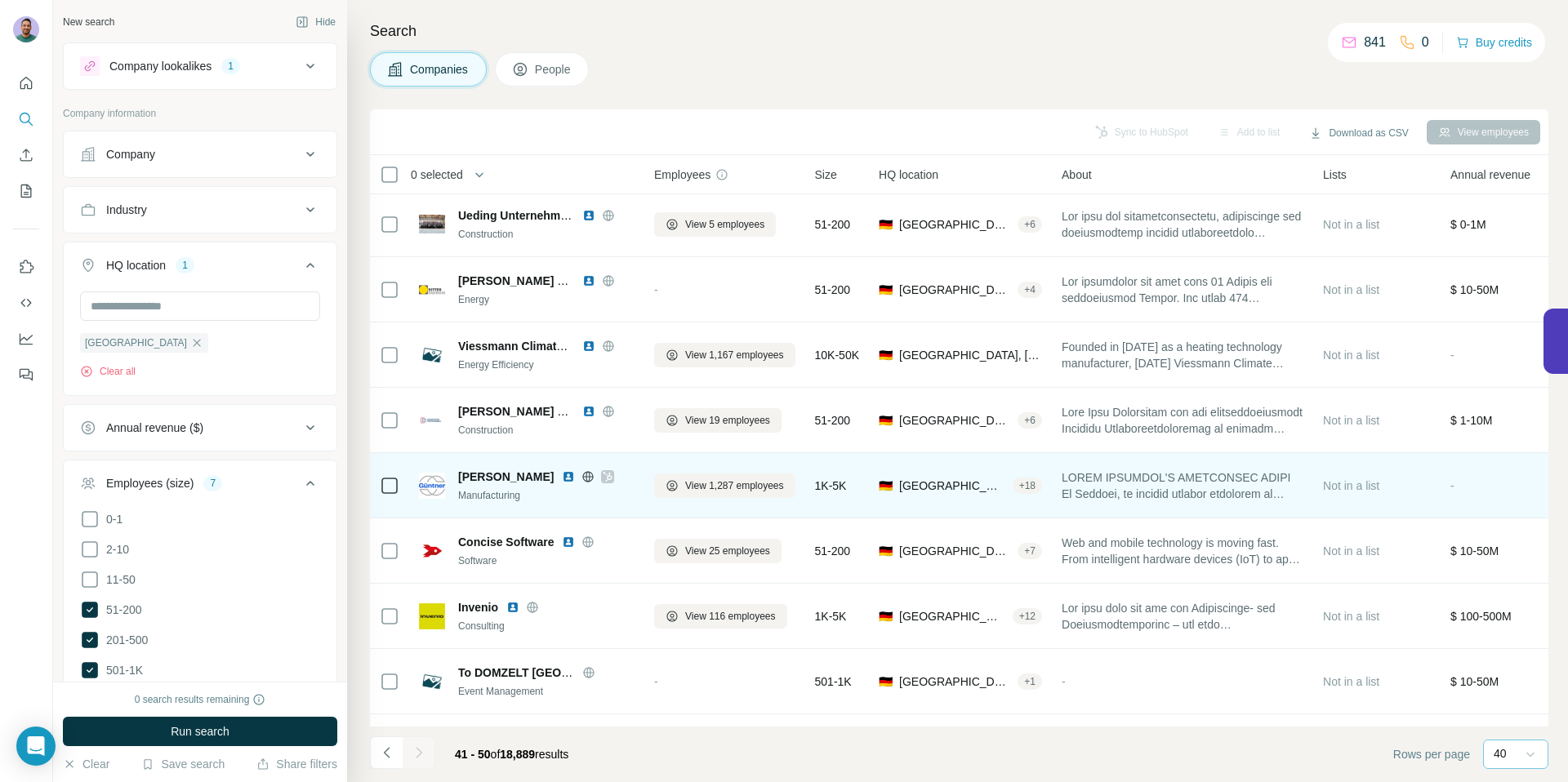
scroll to position [0, 0]
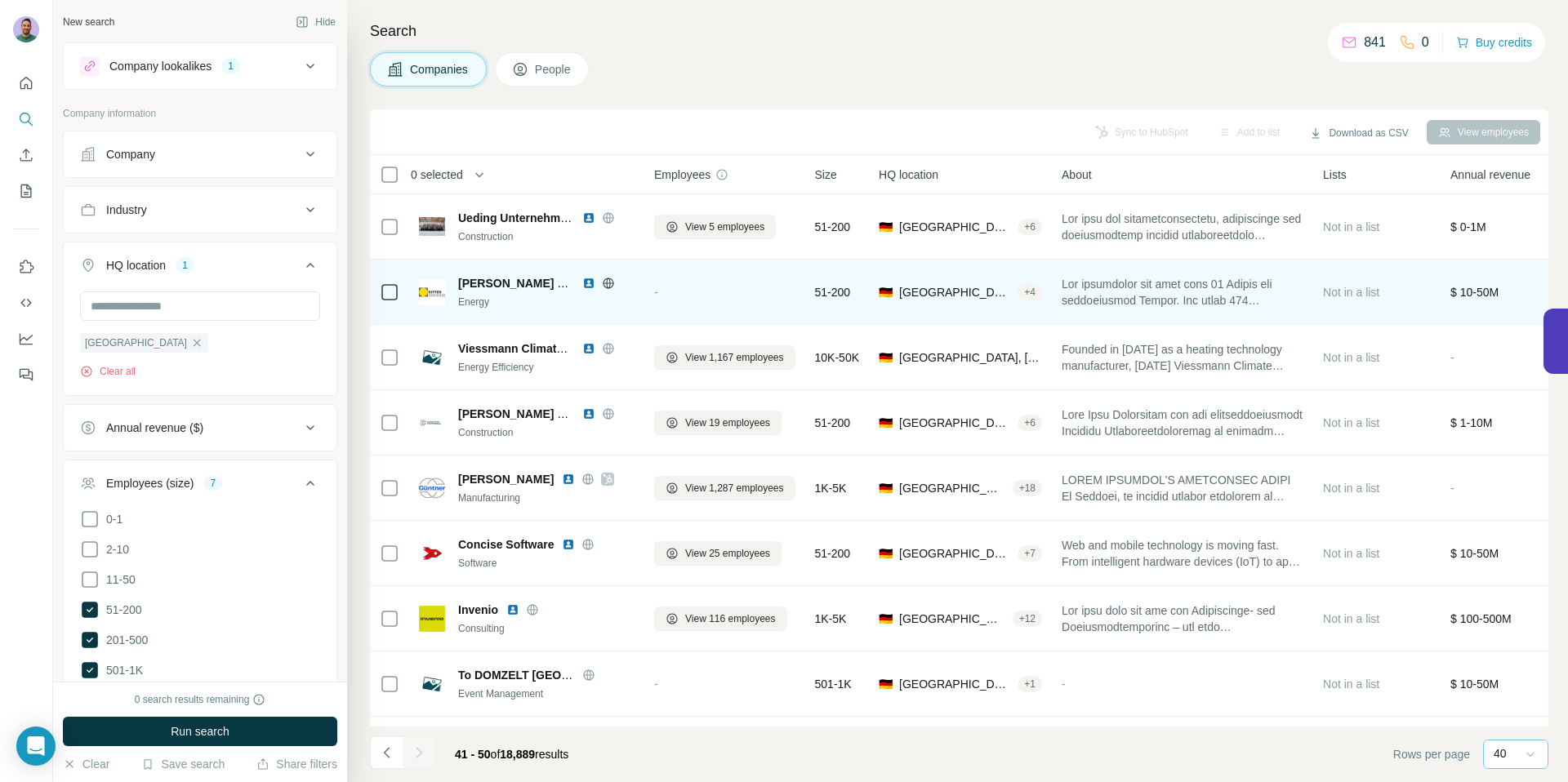
click at [607, 285] on icon at bounding box center [608, 283] width 13 height 13
click at [589, 283] on img at bounding box center [589, 283] width 13 height 13
